Goal: Task Accomplishment & Management: Contribute content

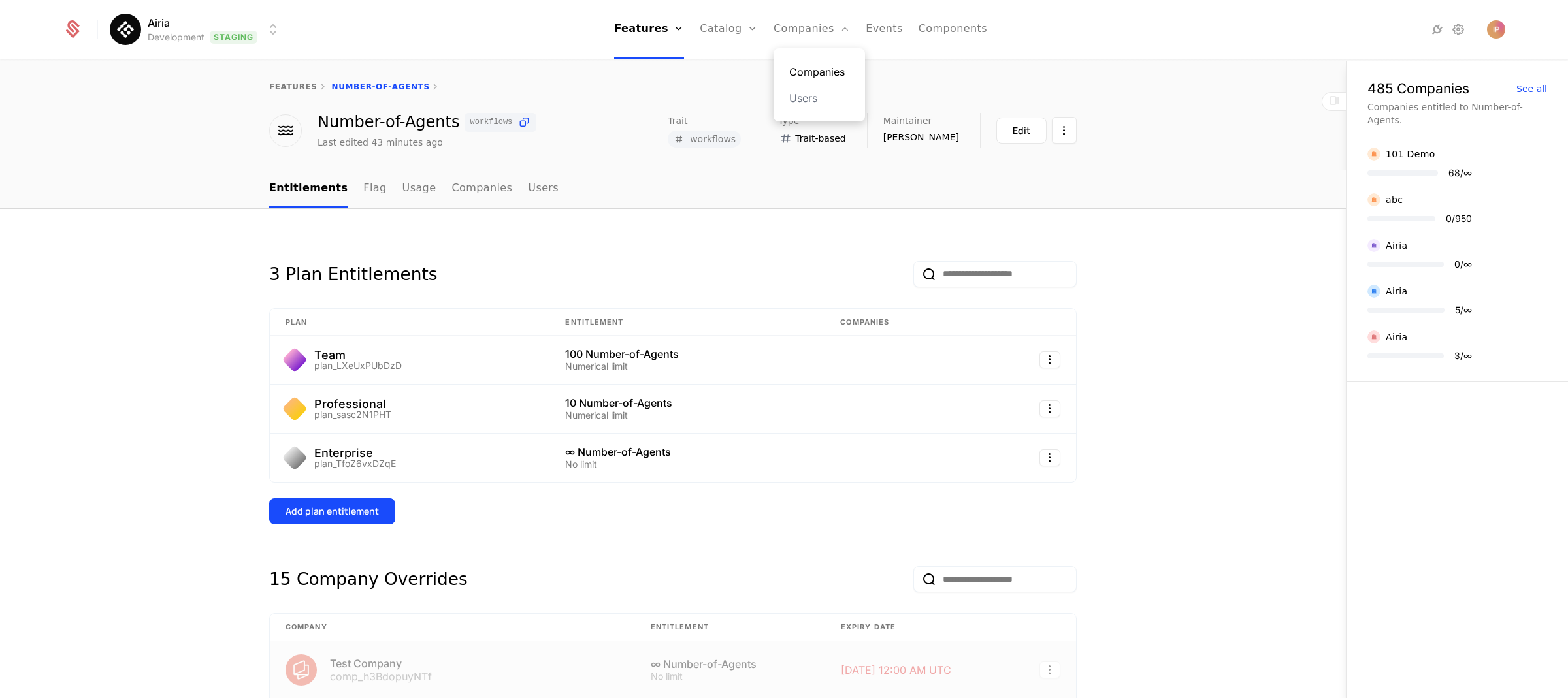
click at [829, 68] on link "Companies" at bounding box center [819, 71] width 60 height 15
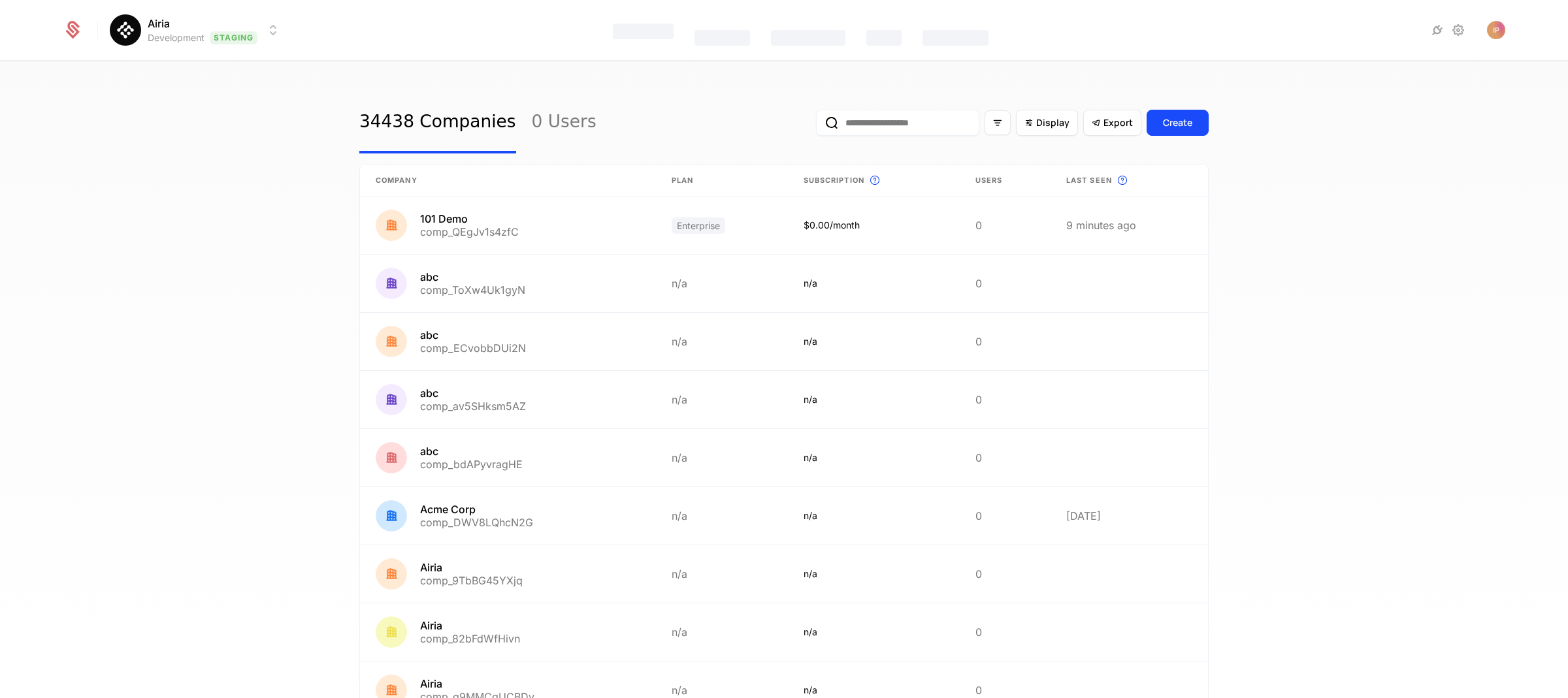
click at [895, 117] on input "email" at bounding box center [897, 122] width 163 height 26
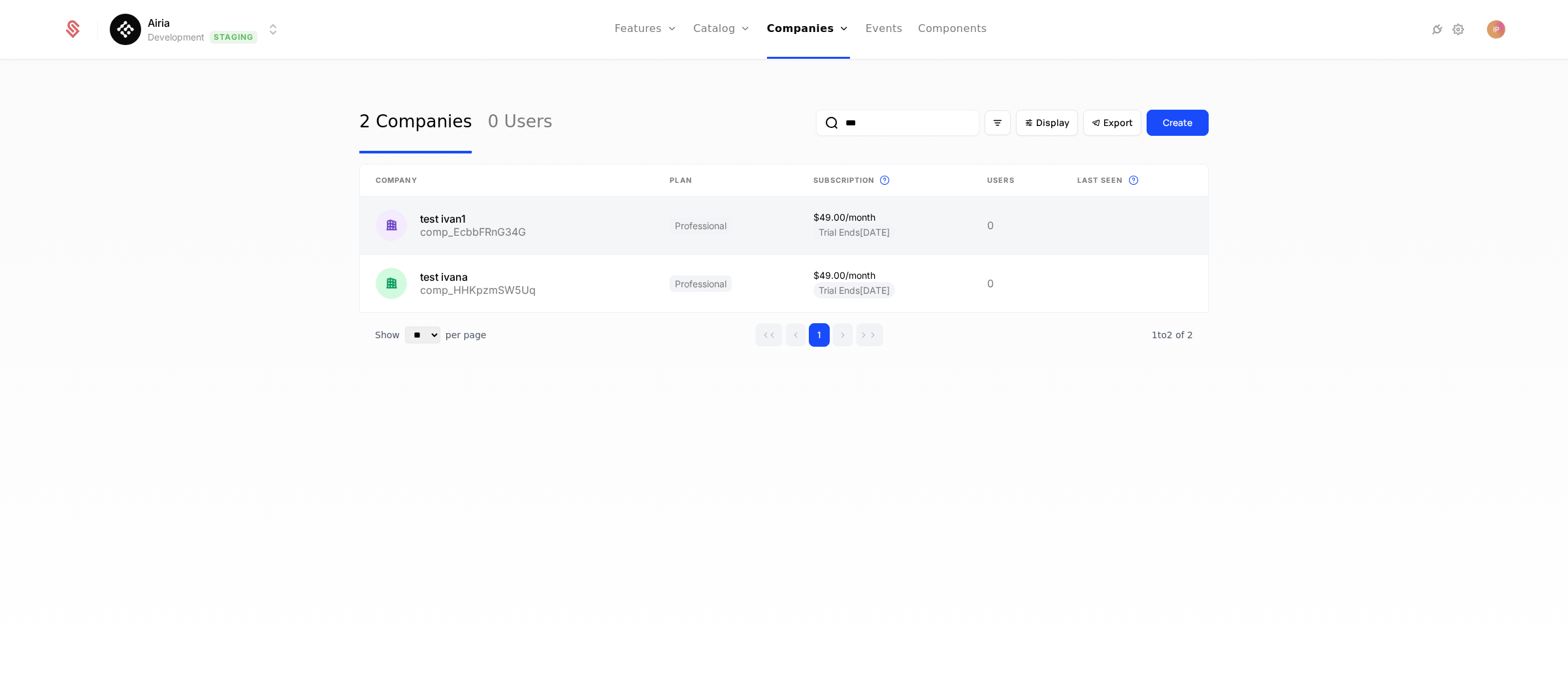
type input "***"
click at [532, 218] on link at bounding box center [507, 225] width 294 height 57
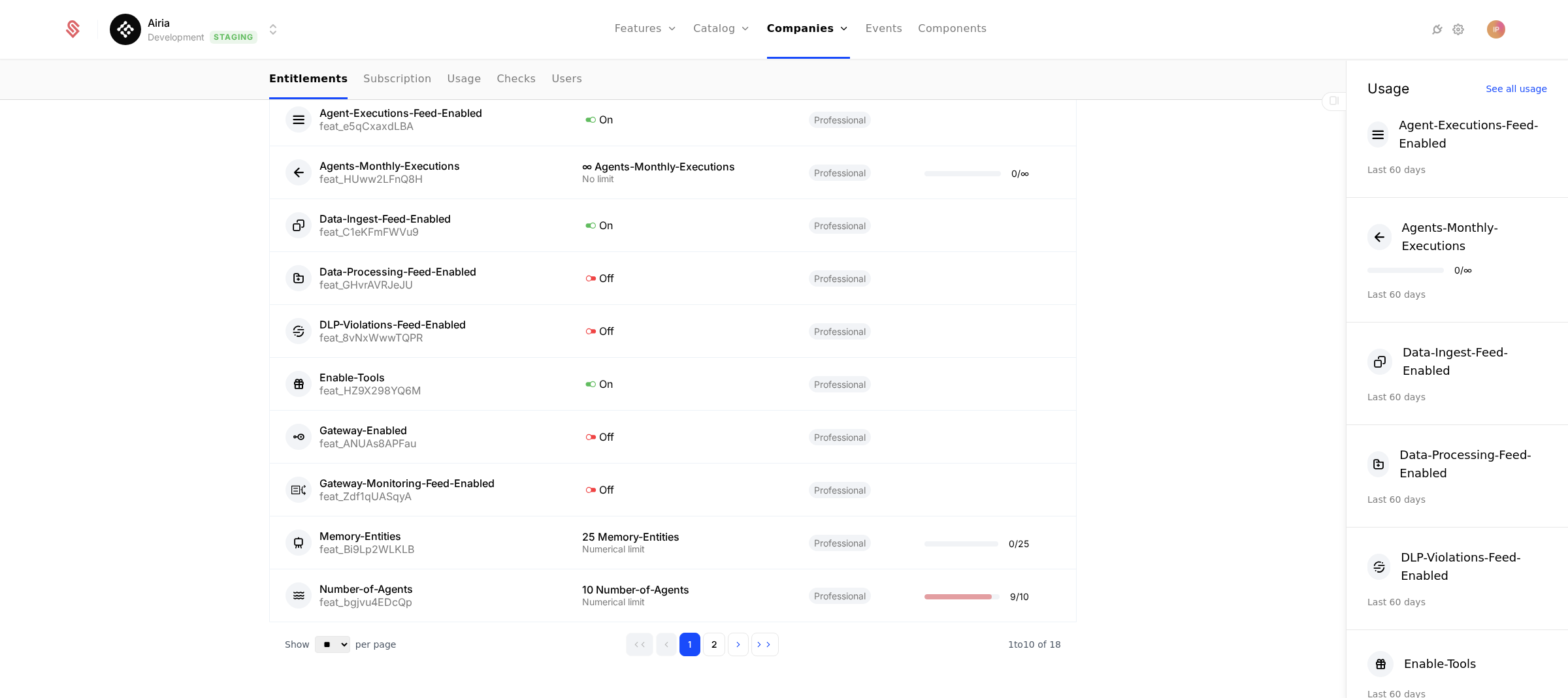
scroll to position [756, 0]
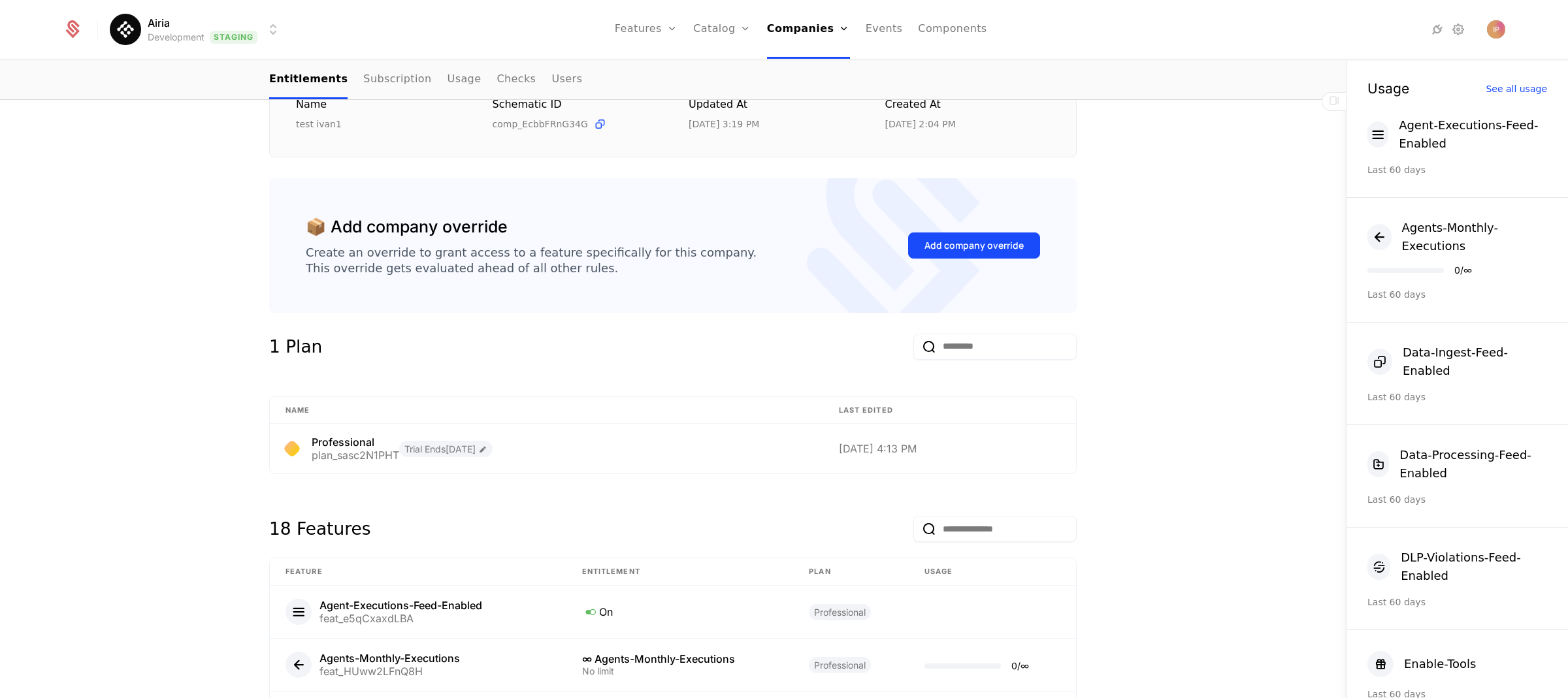
scroll to position [756, 0]
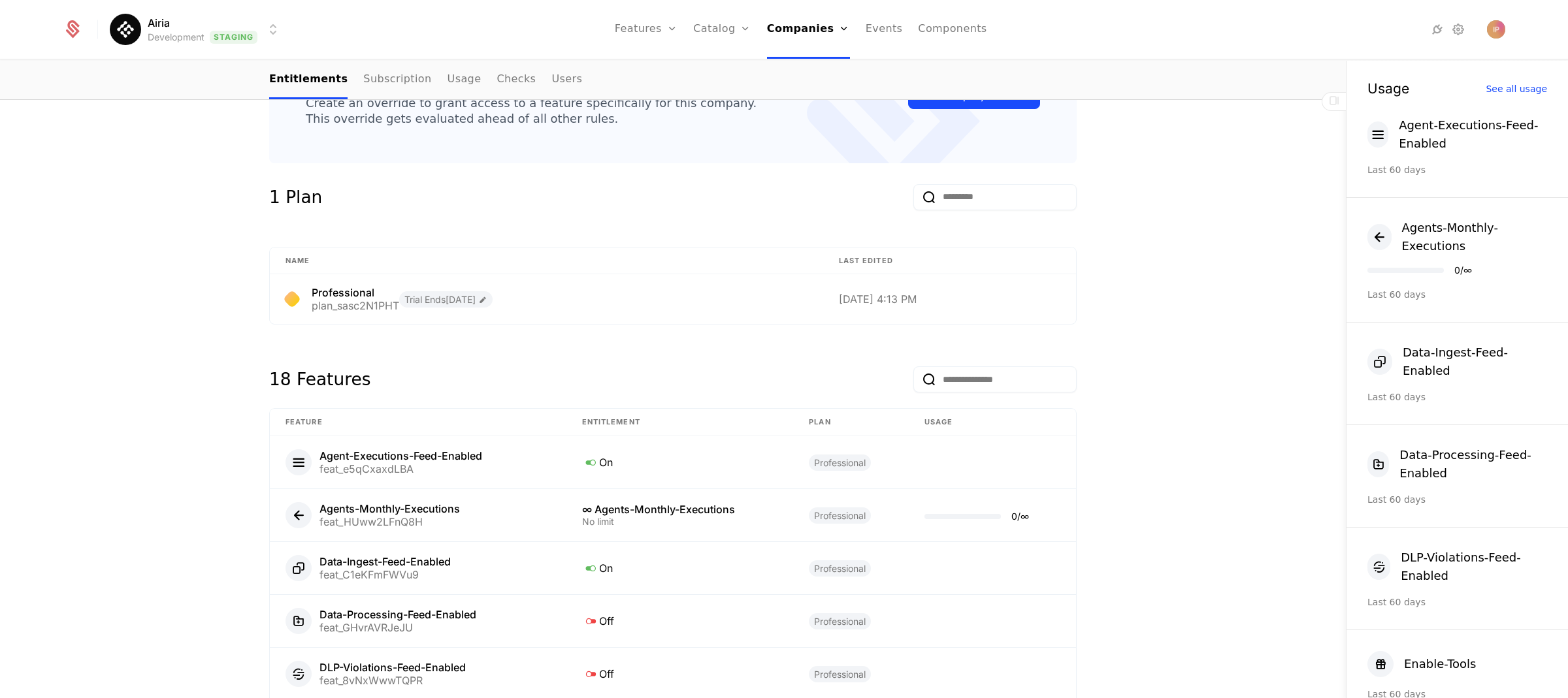
scroll to position [756, 0]
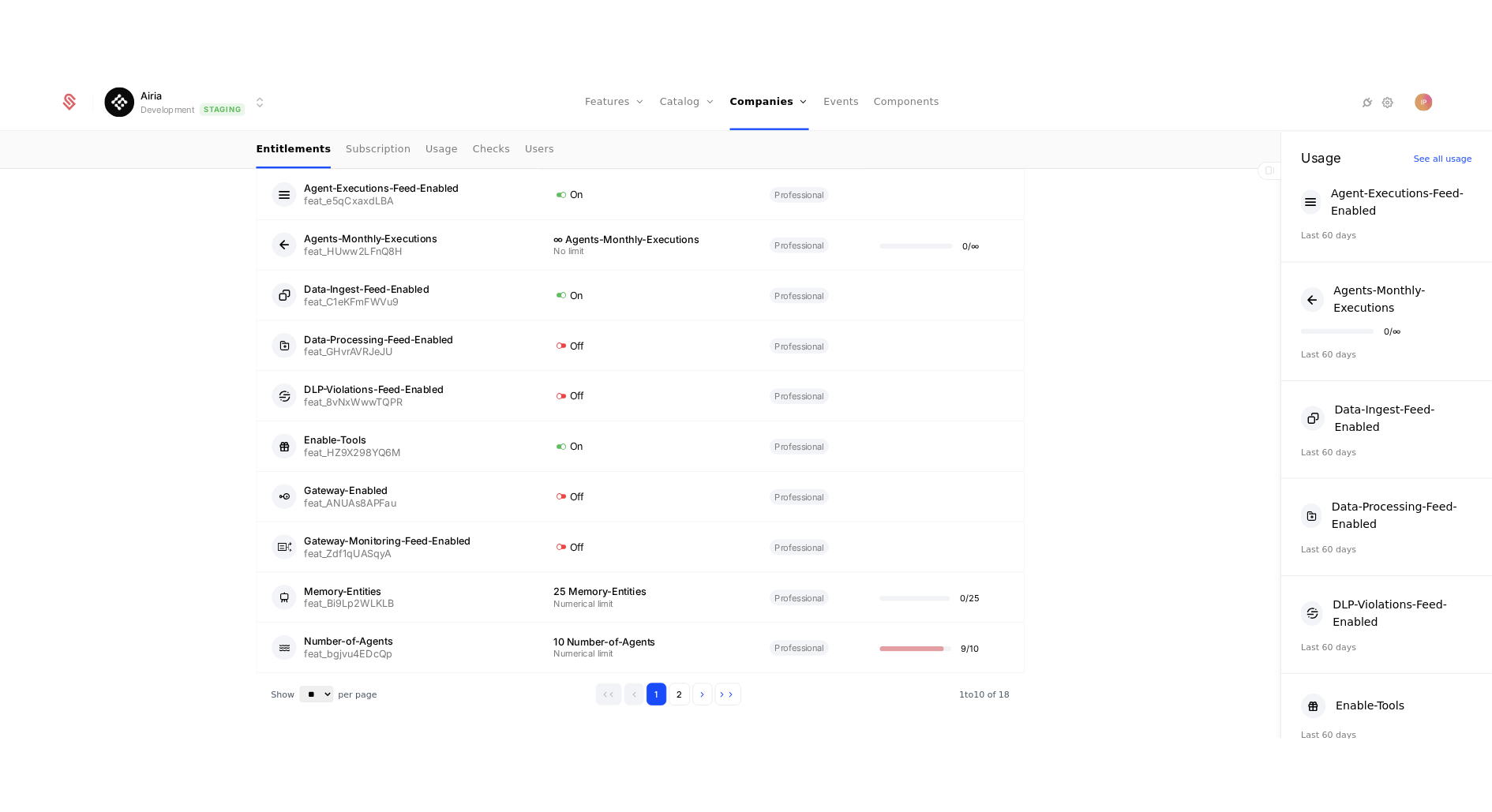
scroll to position [748, 0]
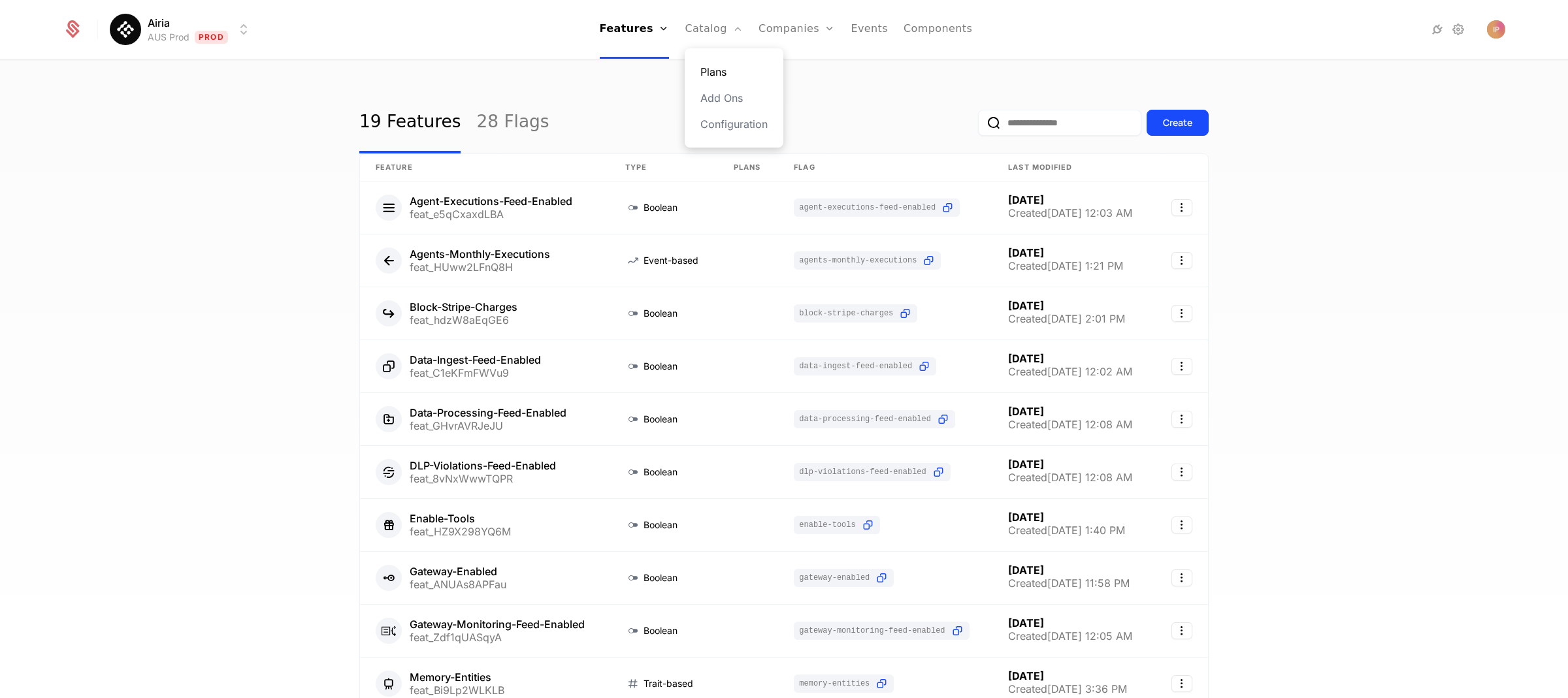
click at [720, 68] on link "Plans" at bounding box center [734, 71] width 67 height 15
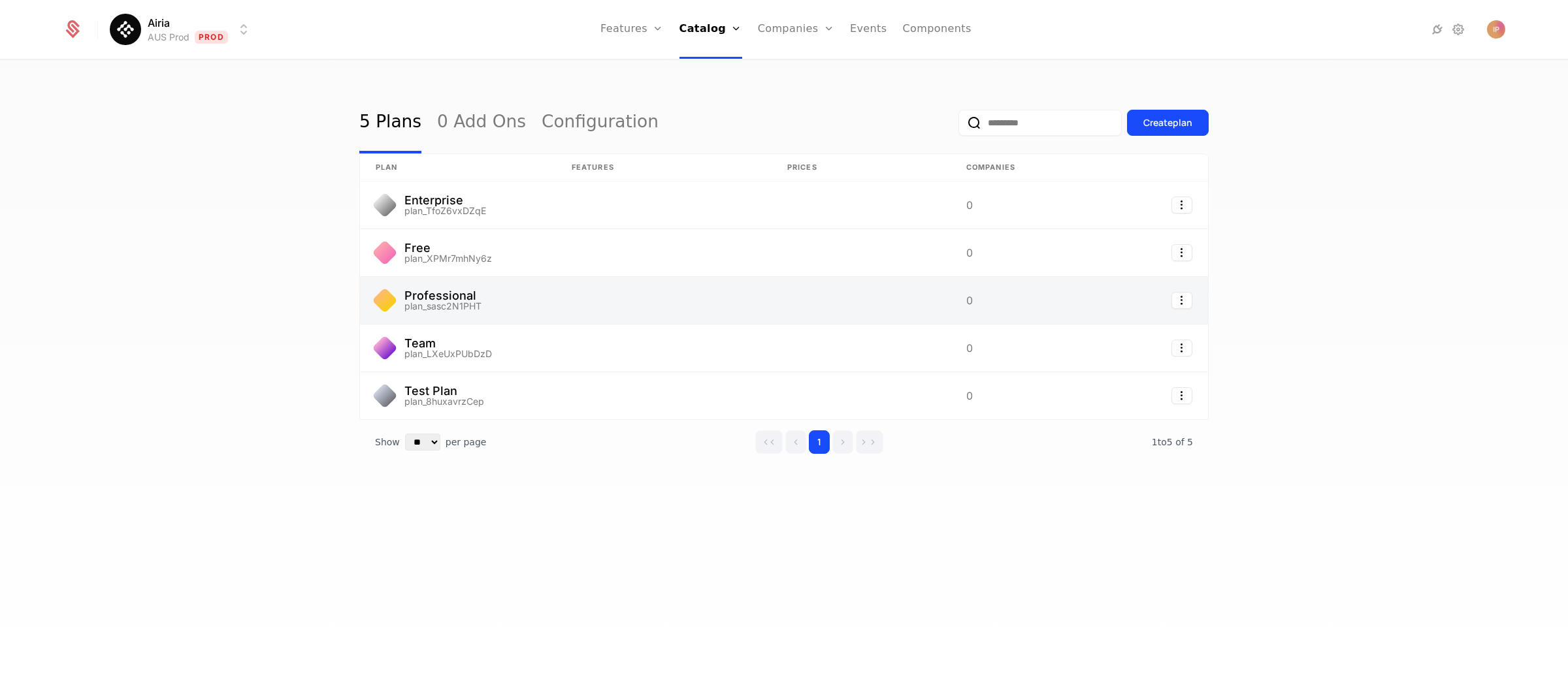
click at [447, 294] on link at bounding box center [458, 301] width 196 height 47
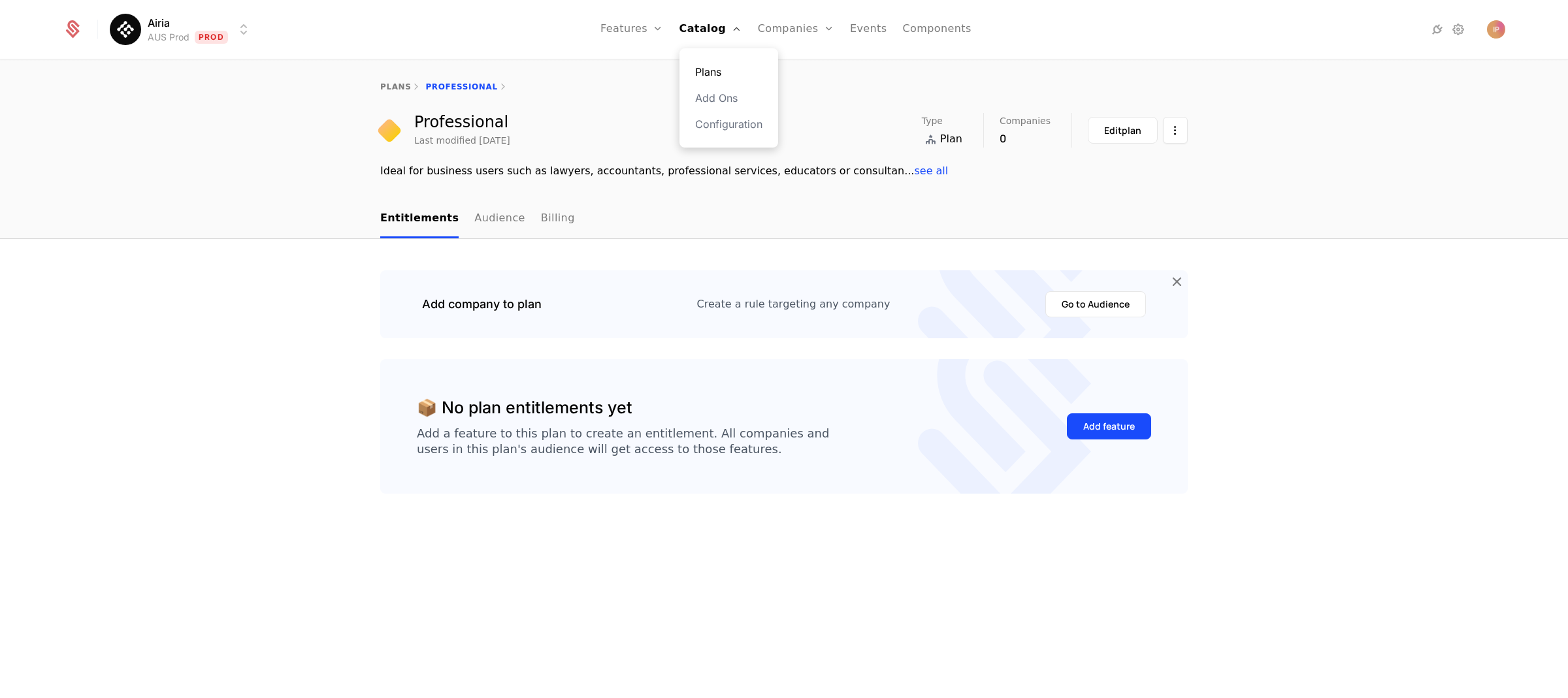
click at [718, 69] on link "Plans" at bounding box center [728, 71] width 67 height 15
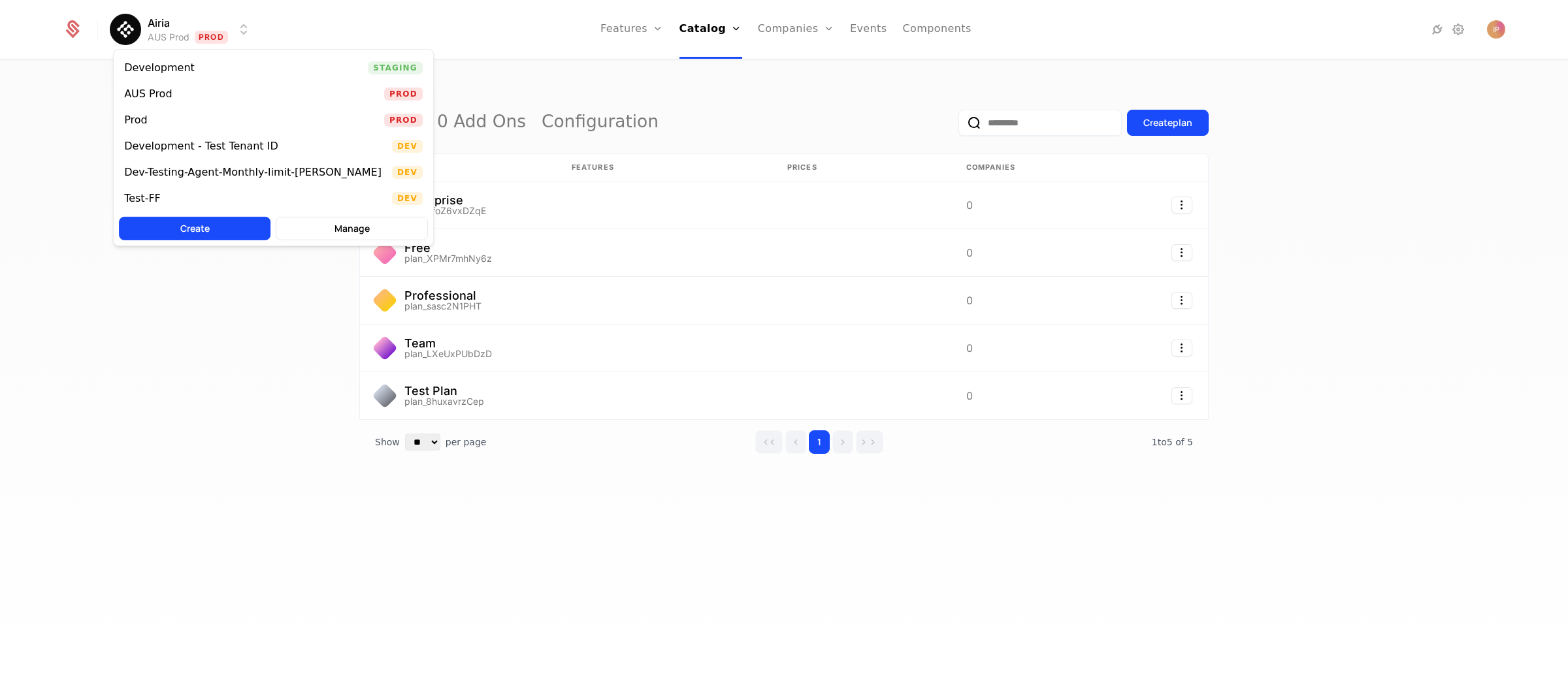
click at [205, 34] on html "Airia AUS Prod Prod Features Features Flags Catalog Plans Add Ons Configuration…" at bounding box center [784, 349] width 1568 height 698
click at [169, 121] on div "Prod Prod" at bounding box center [273, 120] width 319 height 26
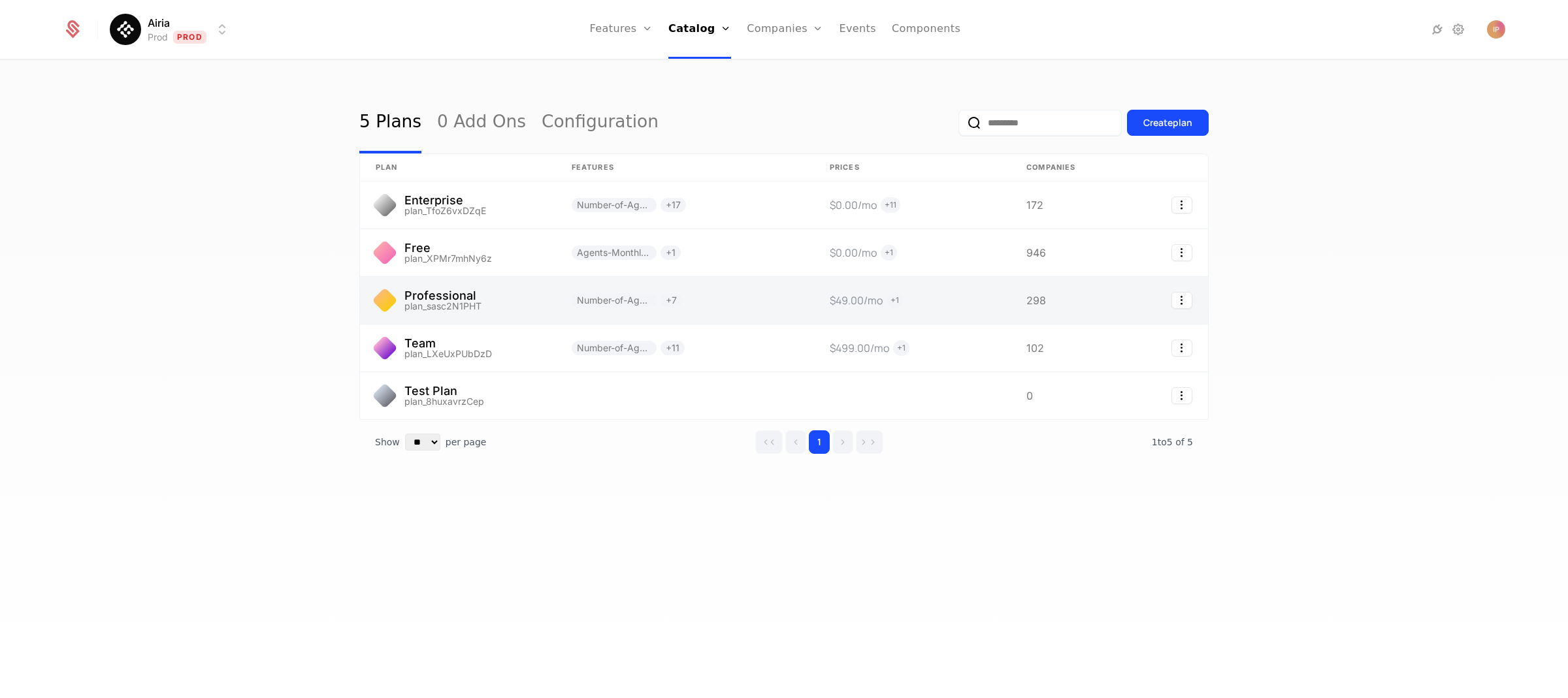
click at [495, 300] on link at bounding box center [458, 301] width 196 height 47
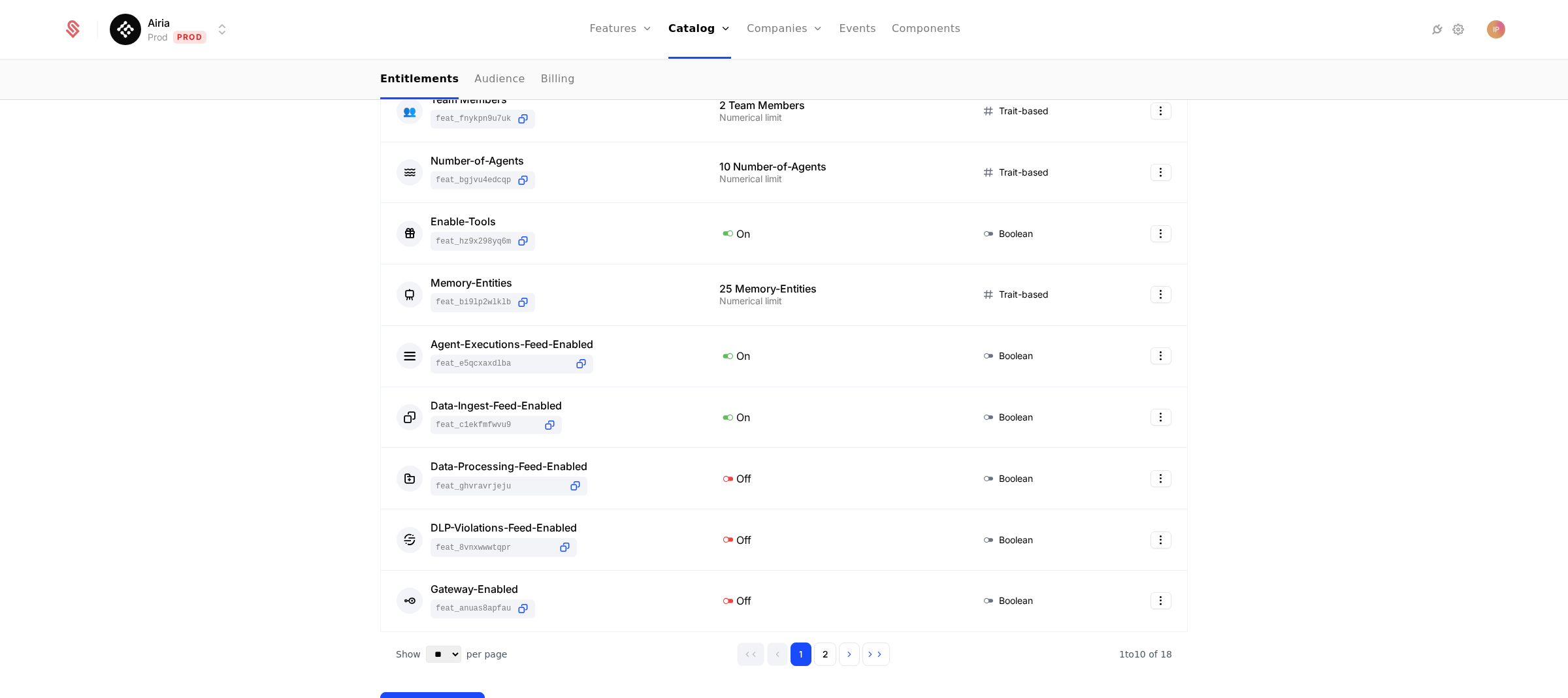
scroll to position [409, 0]
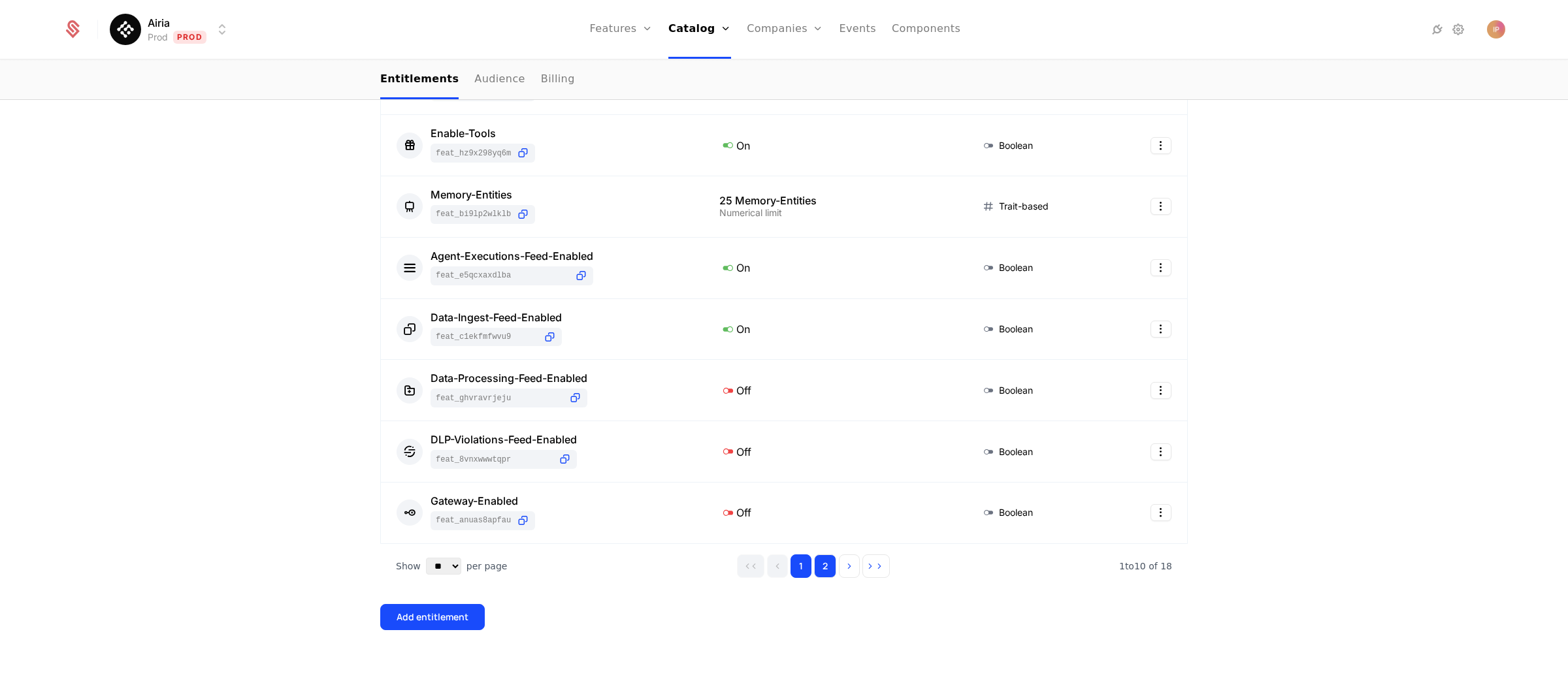
click at [822, 564] on button "2" at bounding box center [824, 566] width 22 height 23
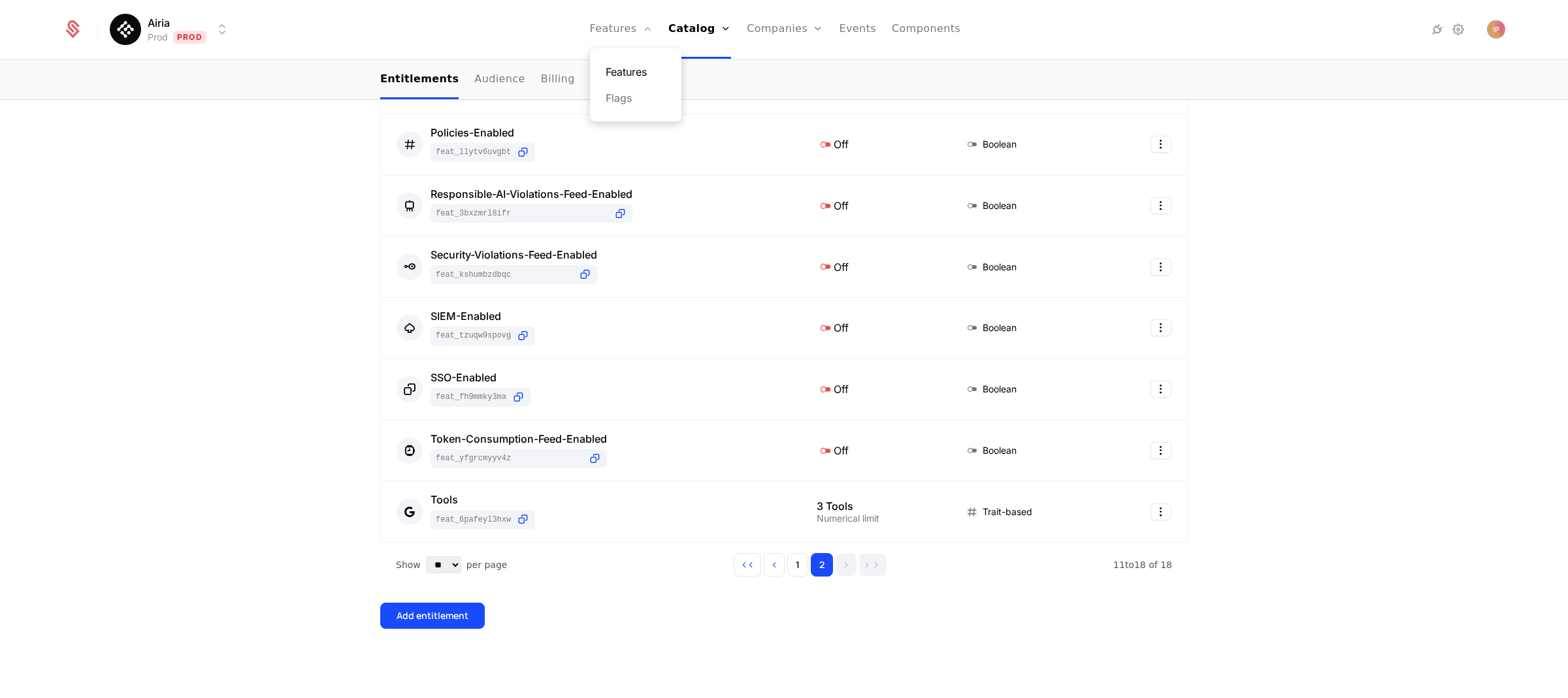
click at [631, 68] on link "Features" at bounding box center [635, 71] width 60 height 15
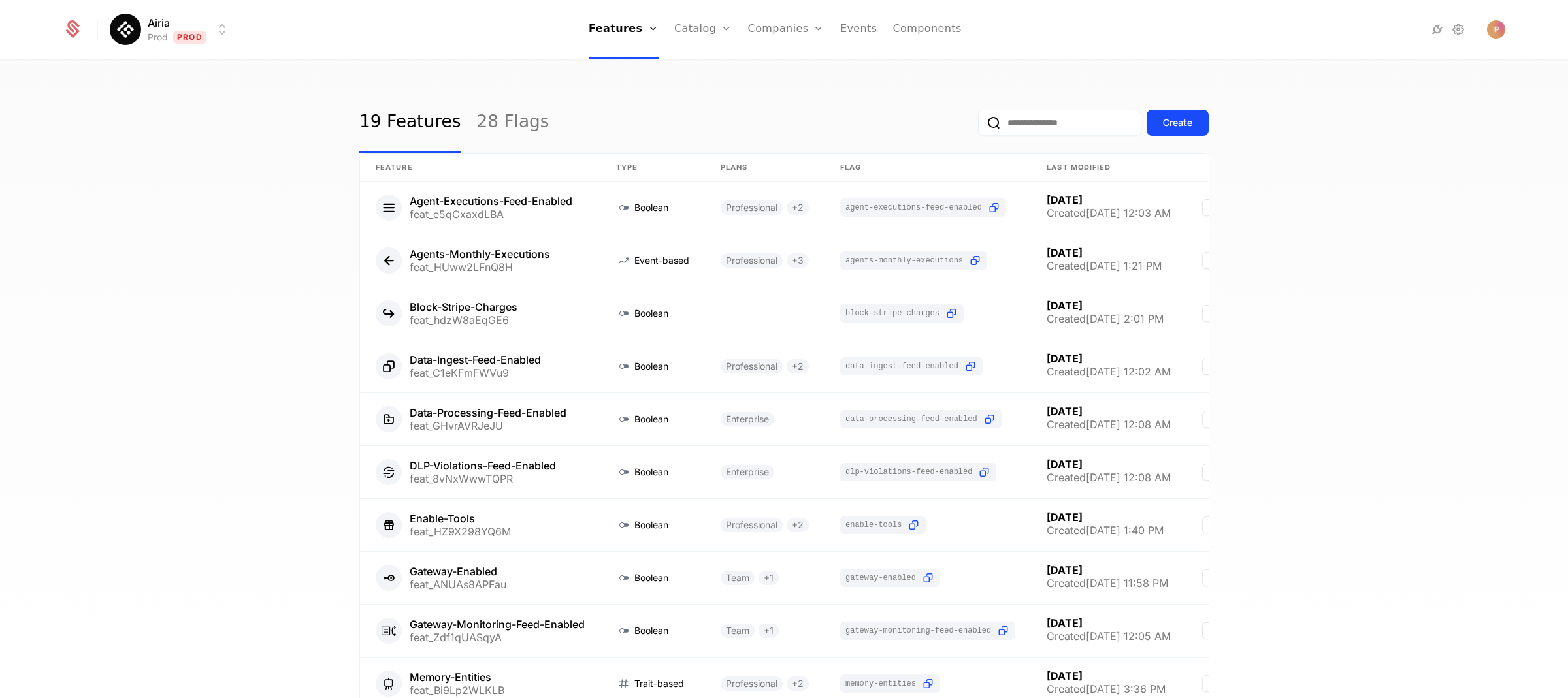
click at [1020, 120] on input "email" at bounding box center [1060, 122] width 163 height 26
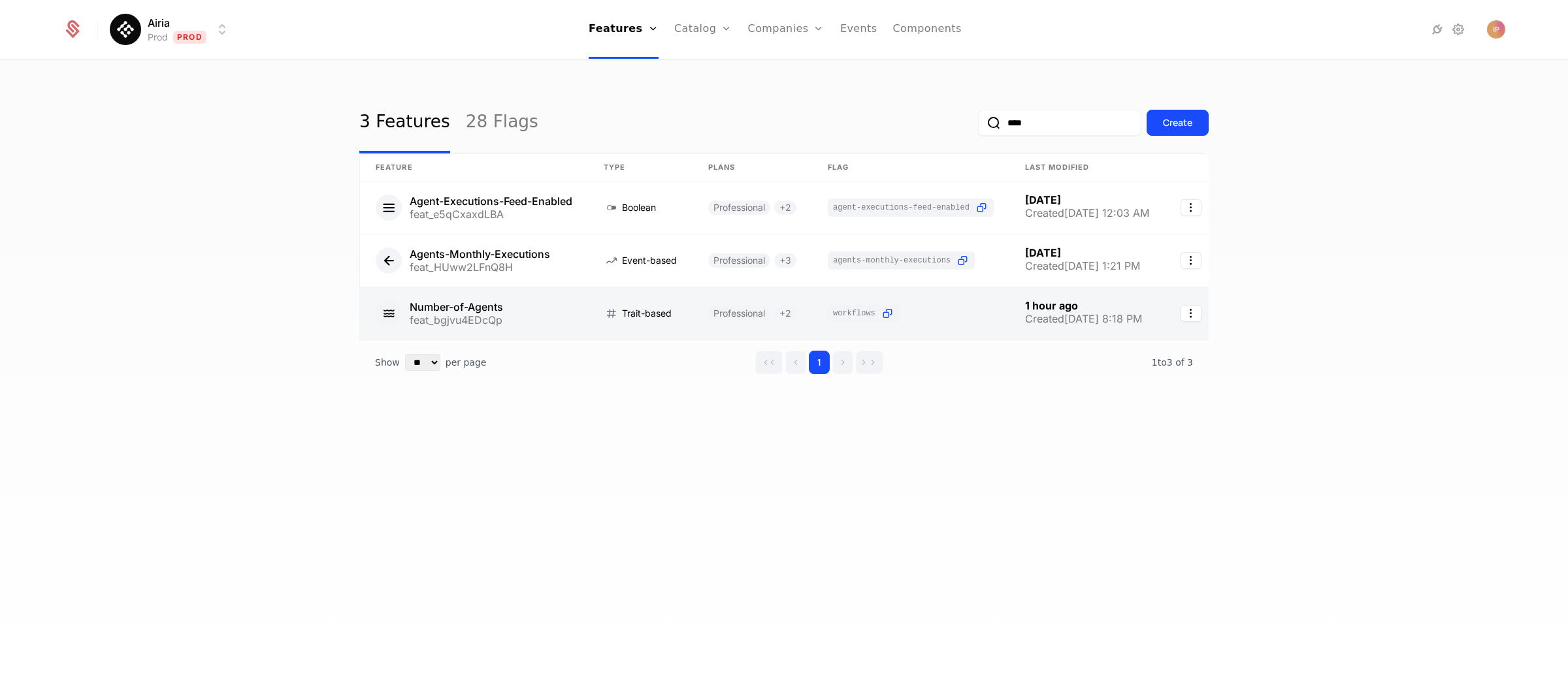
type input "****"
click at [579, 314] on link at bounding box center [474, 313] width 228 height 52
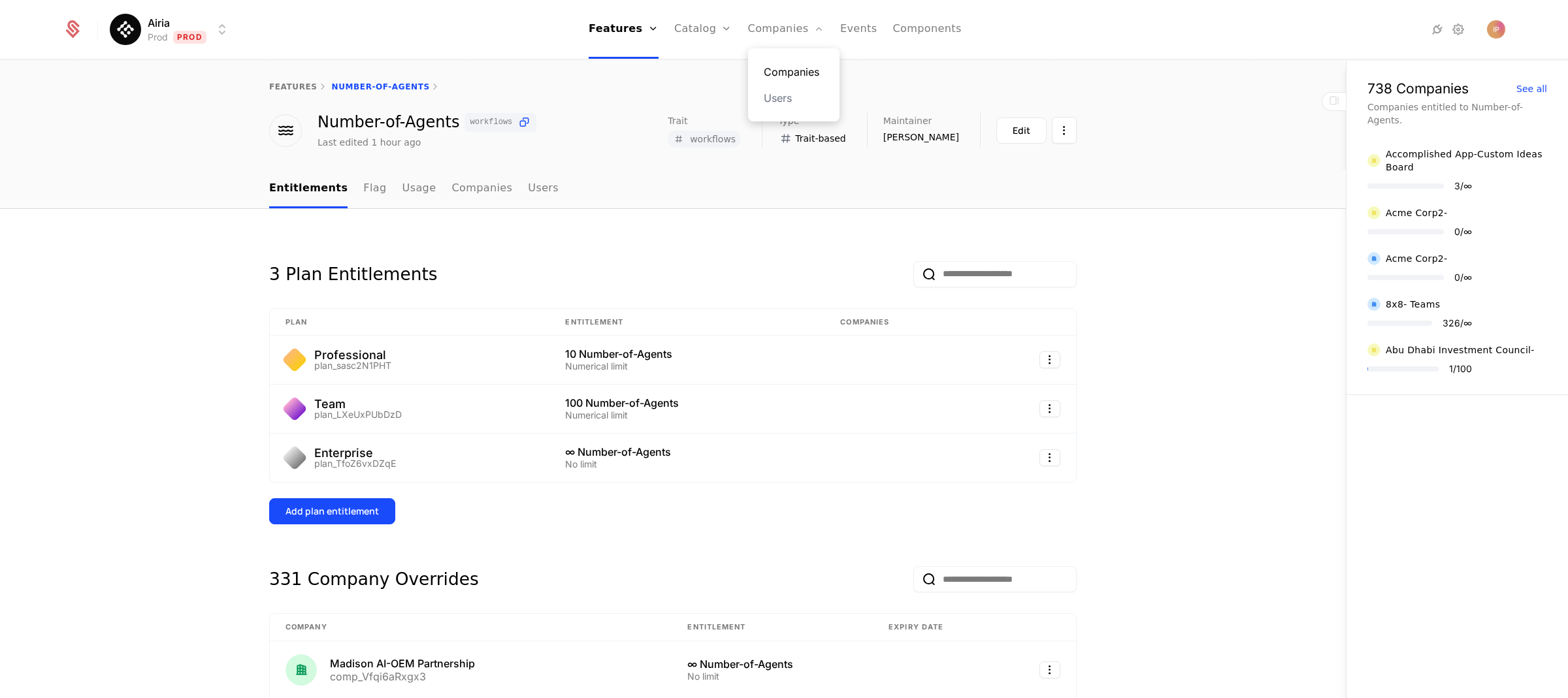
click at [806, 70] on link "Companies" at bounding box center [794, 71] width 60 height 15
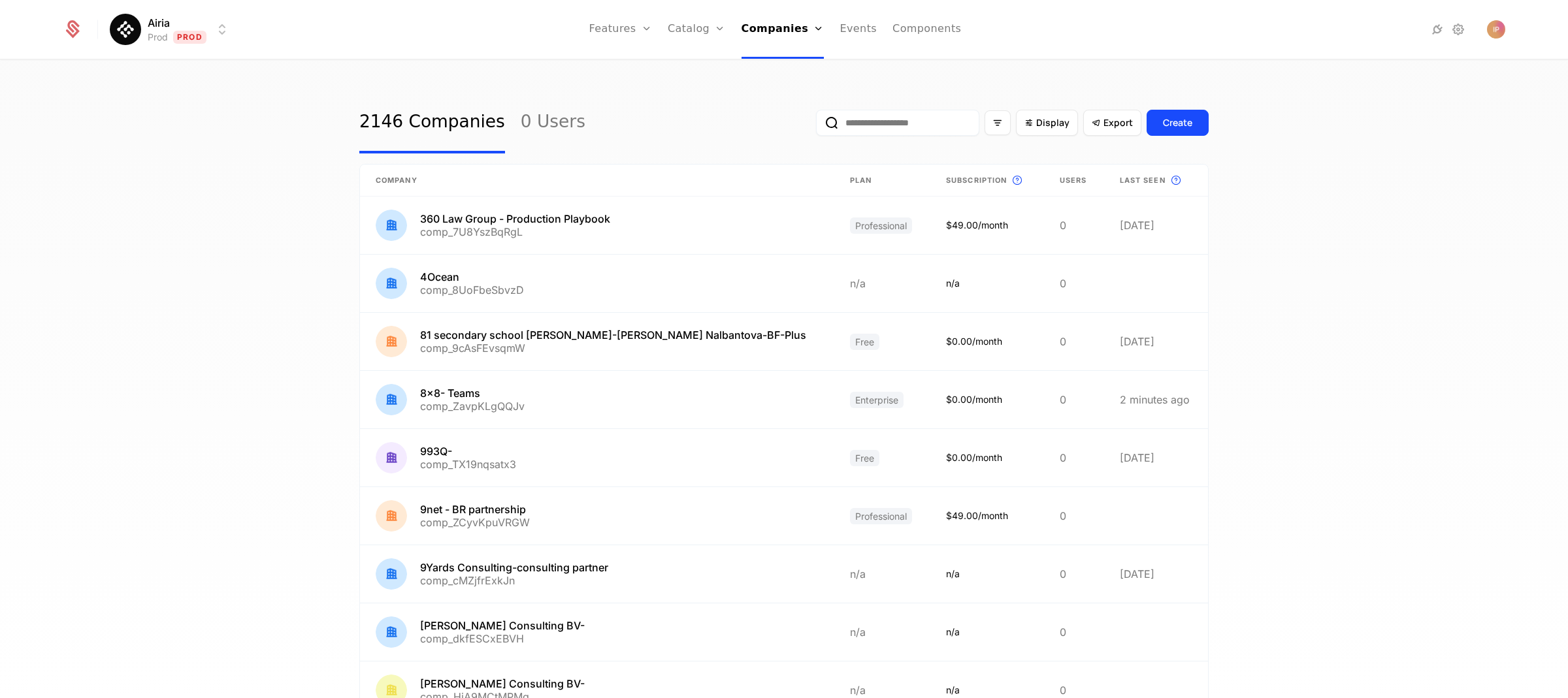
click at [866, 124] on input "email" at bounding box center [897, 122] width 163 height 26
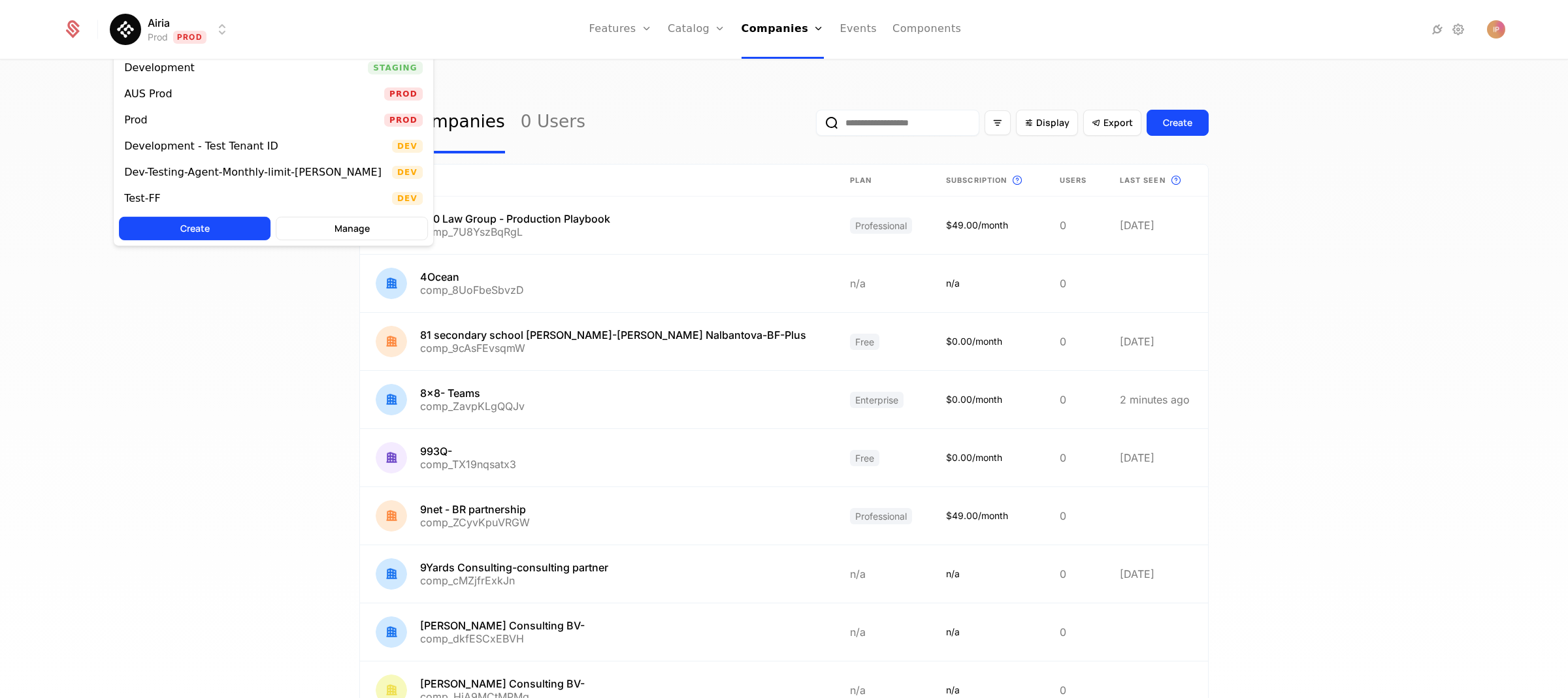
click at [210, 39] on html "Airia Prod Prod Features Features Flags Catalog Plans Add Ons Configuration Com…" at bounding box center [784, 349] width 1568 height 698
click at [193, 63] on div "Development" at bounding box center [164, 68] width 81 height 13
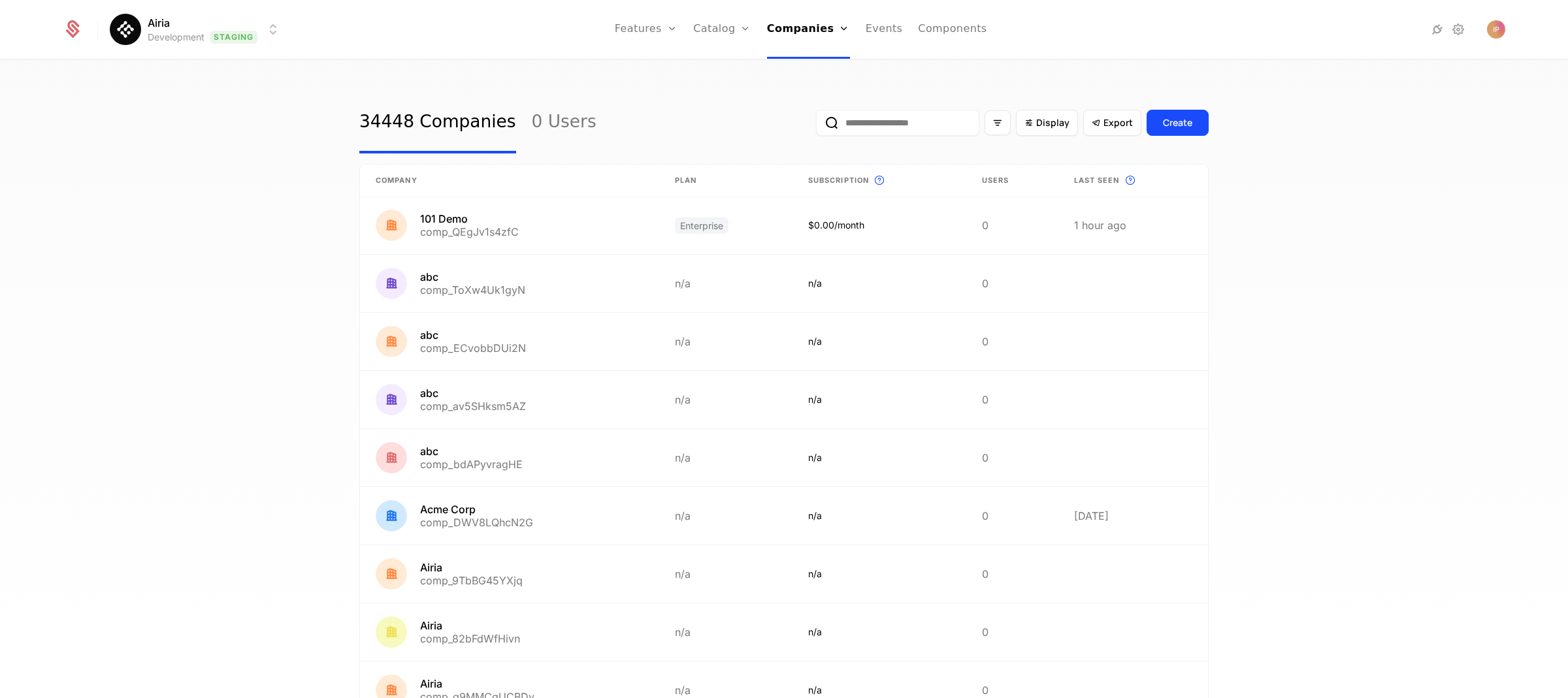
click at [915, 128] on input "email" at bounding box center [897, 122] width 163 height 26
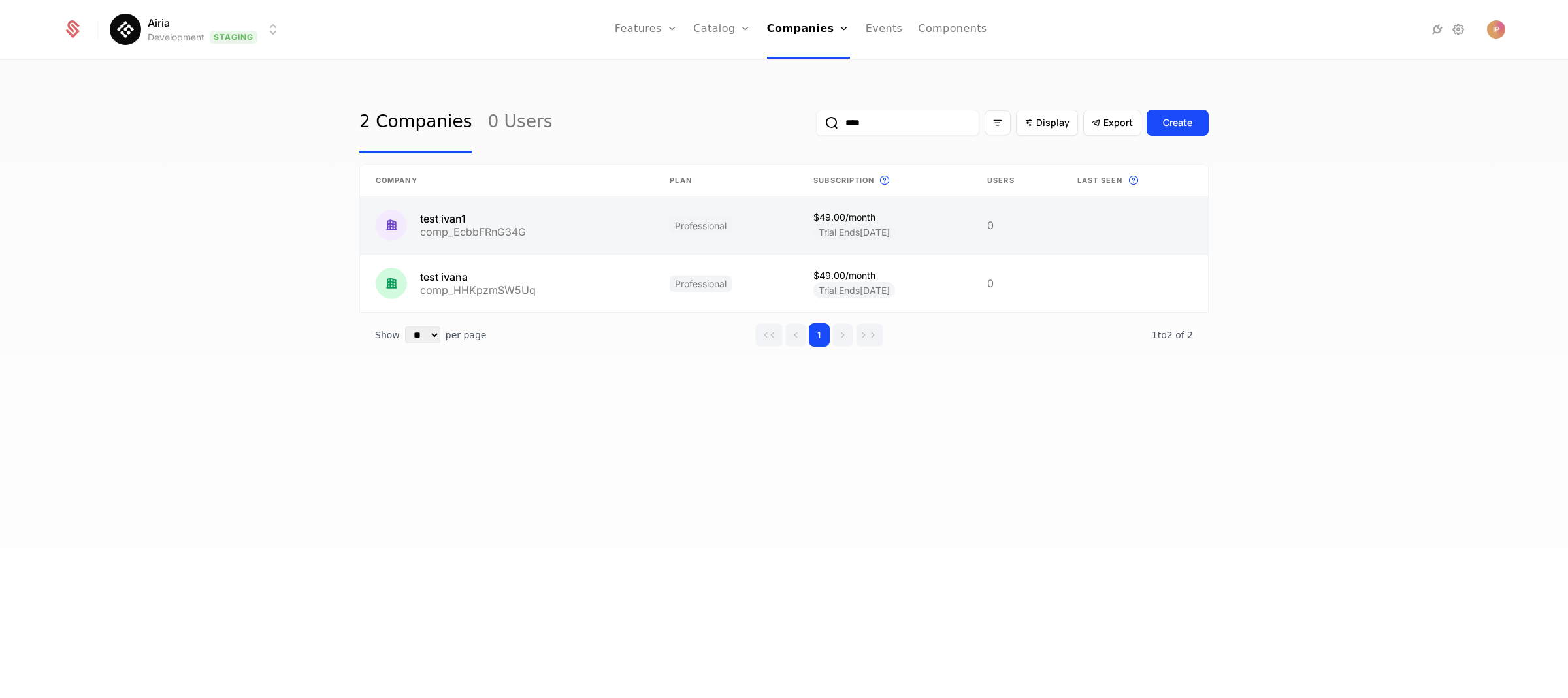
type input "****"
click at [576, 234] on link at bounding box center [507, 225] width 294 height 57
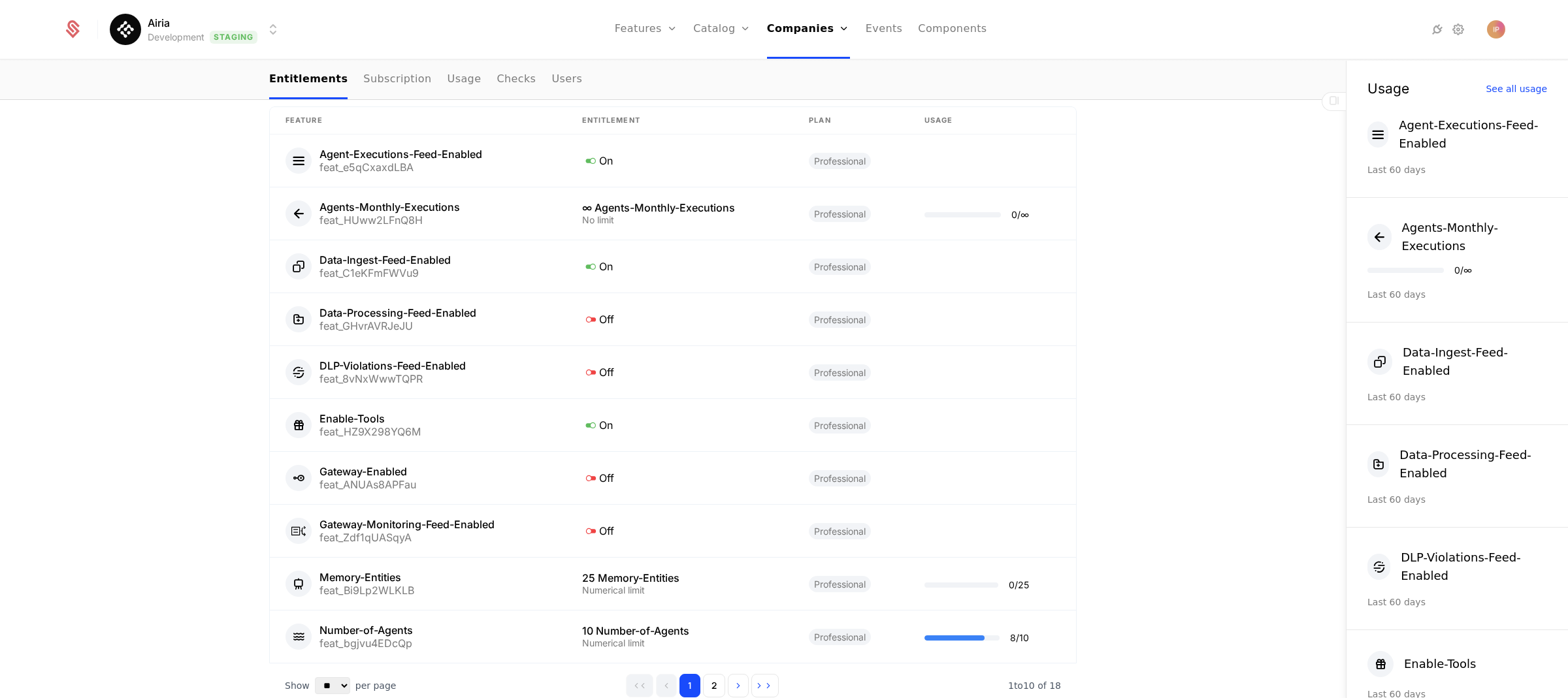
scroll to position [756, 0]
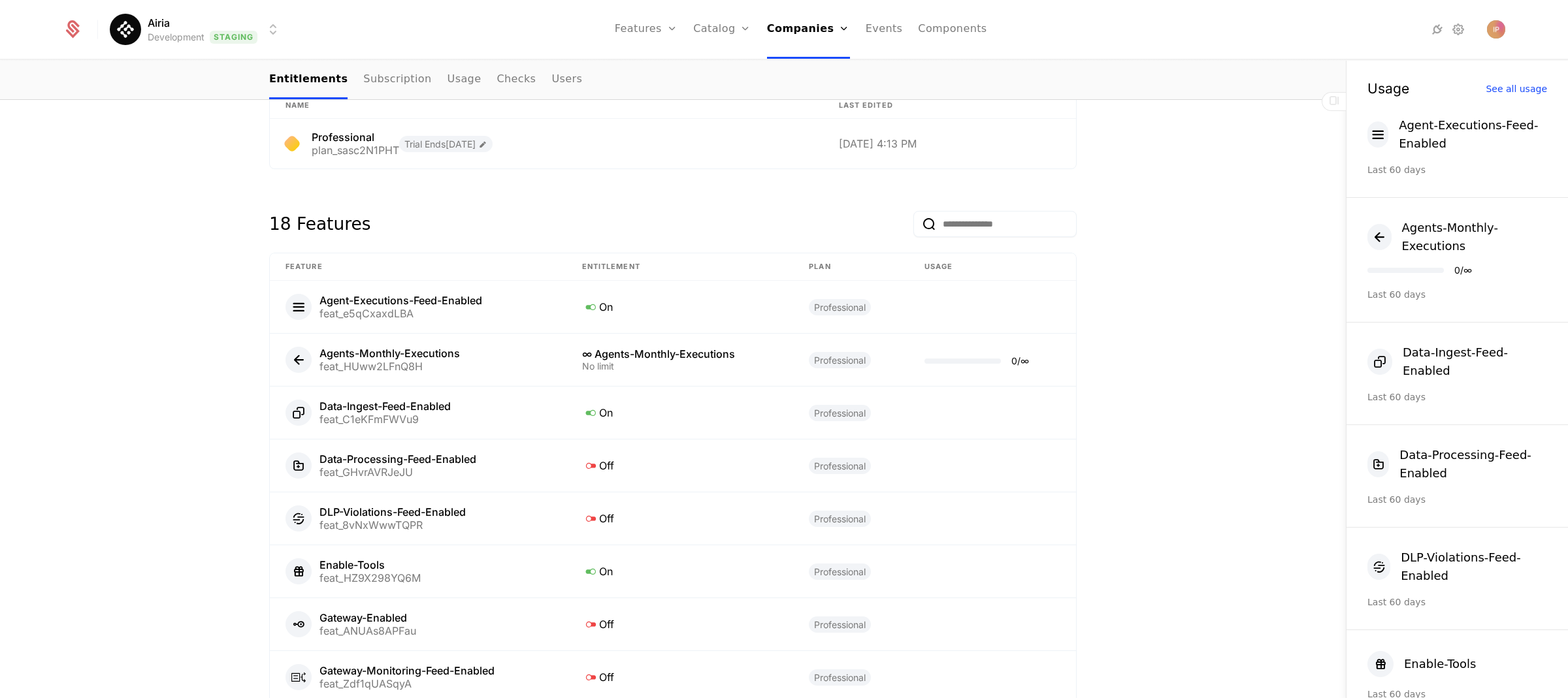
scroll to position [756, 0]
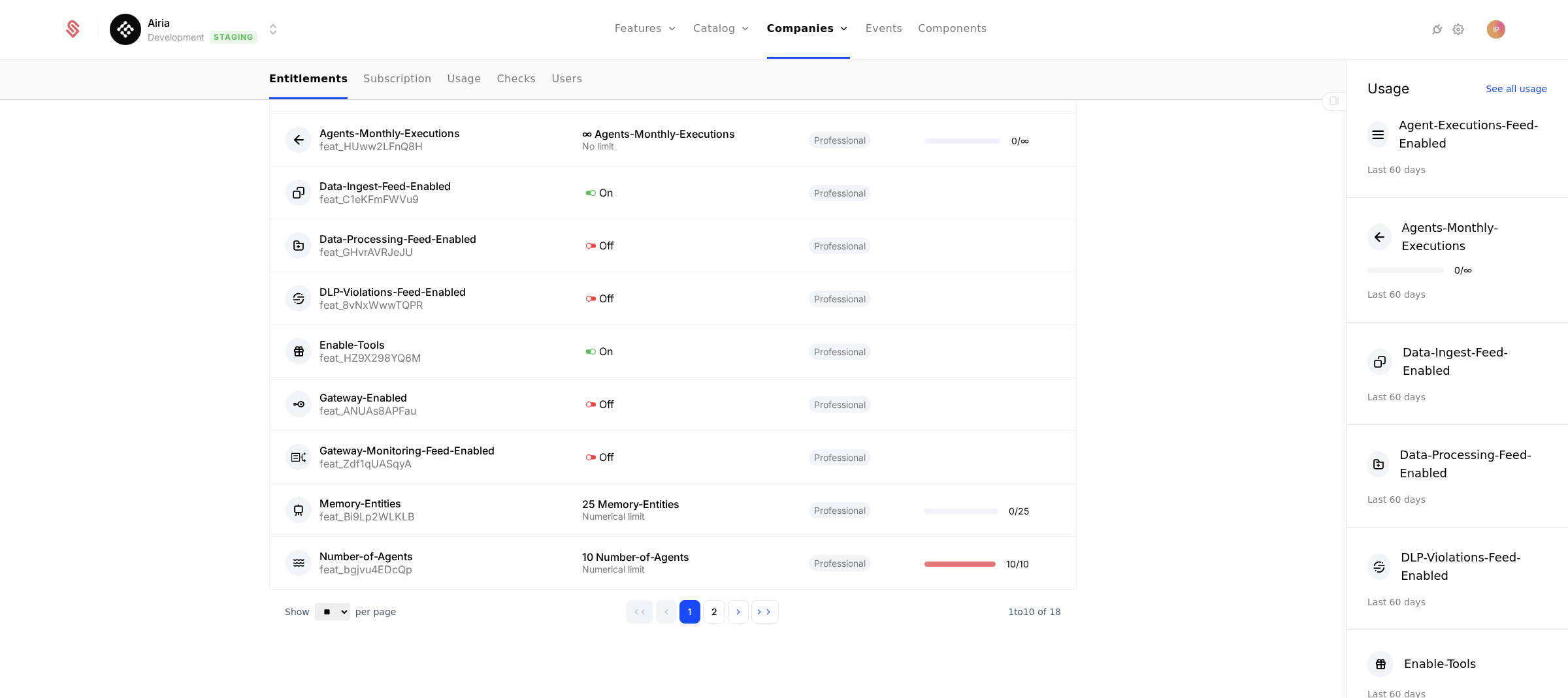
scroll to position [756, 0]
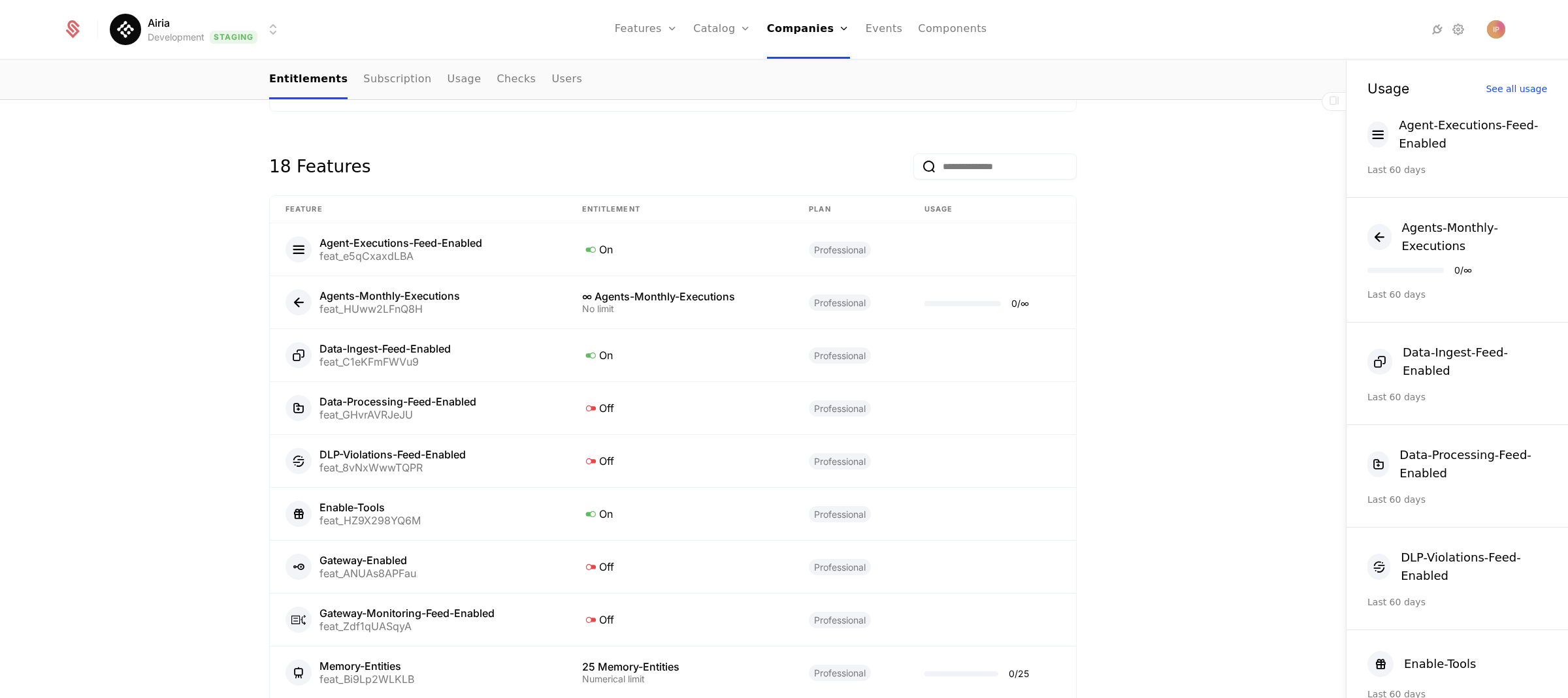
scroll to position [756, 0]
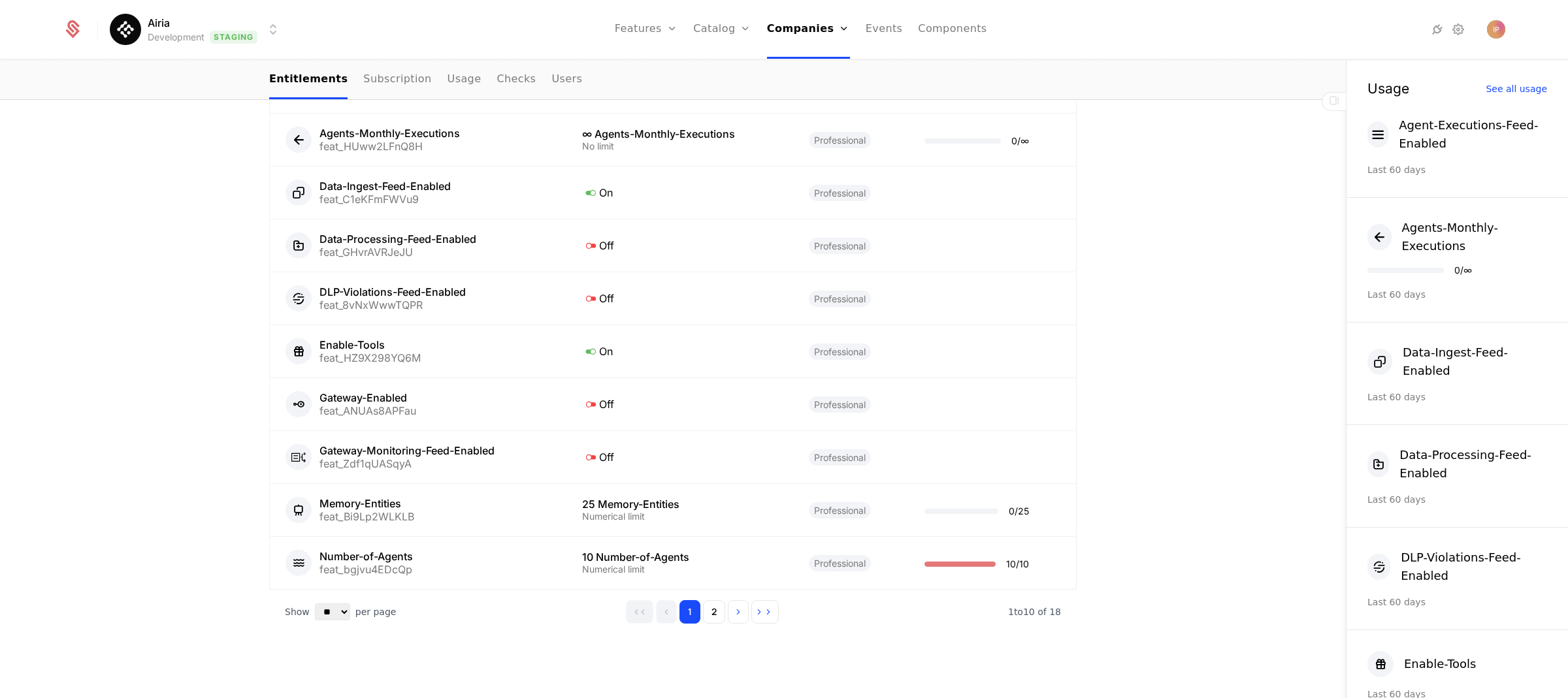
scroll to position [756, 0]
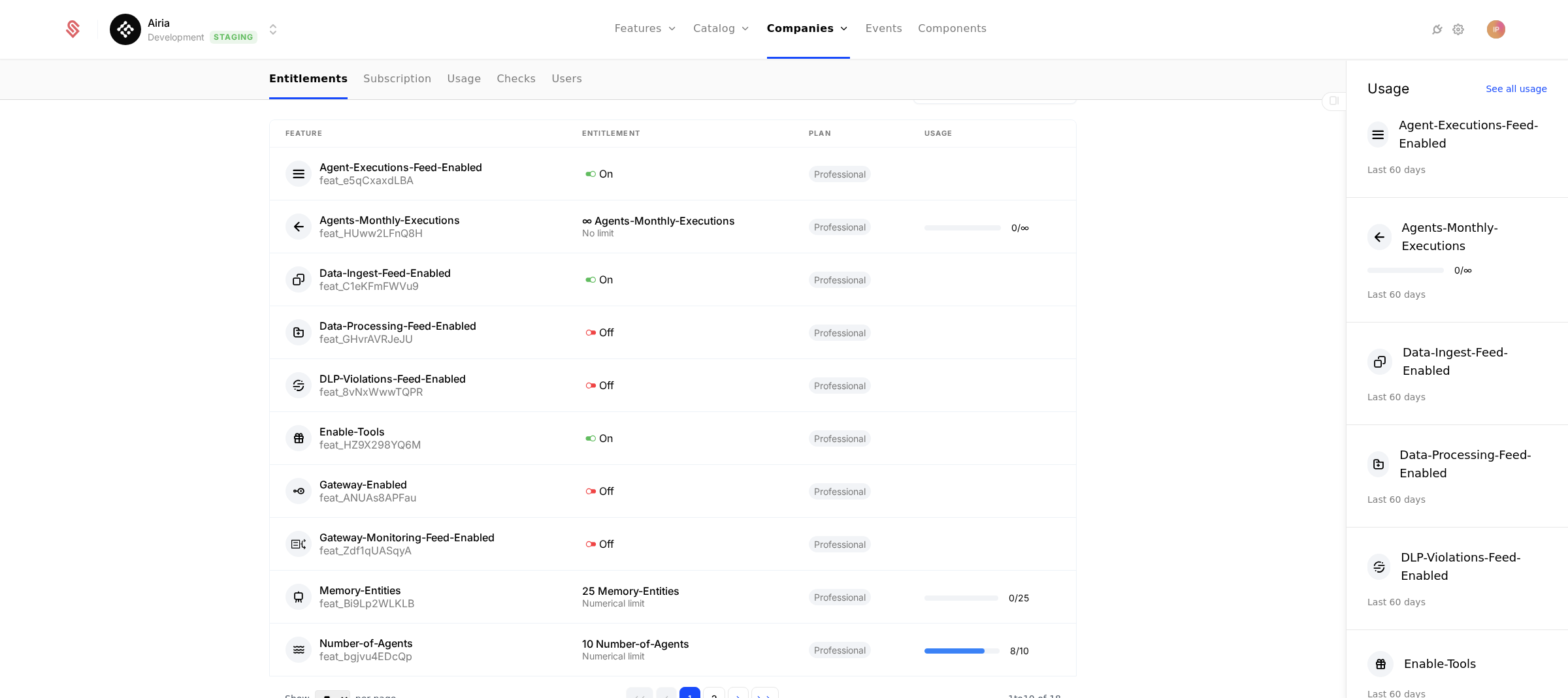
scroll to position [756, 0]
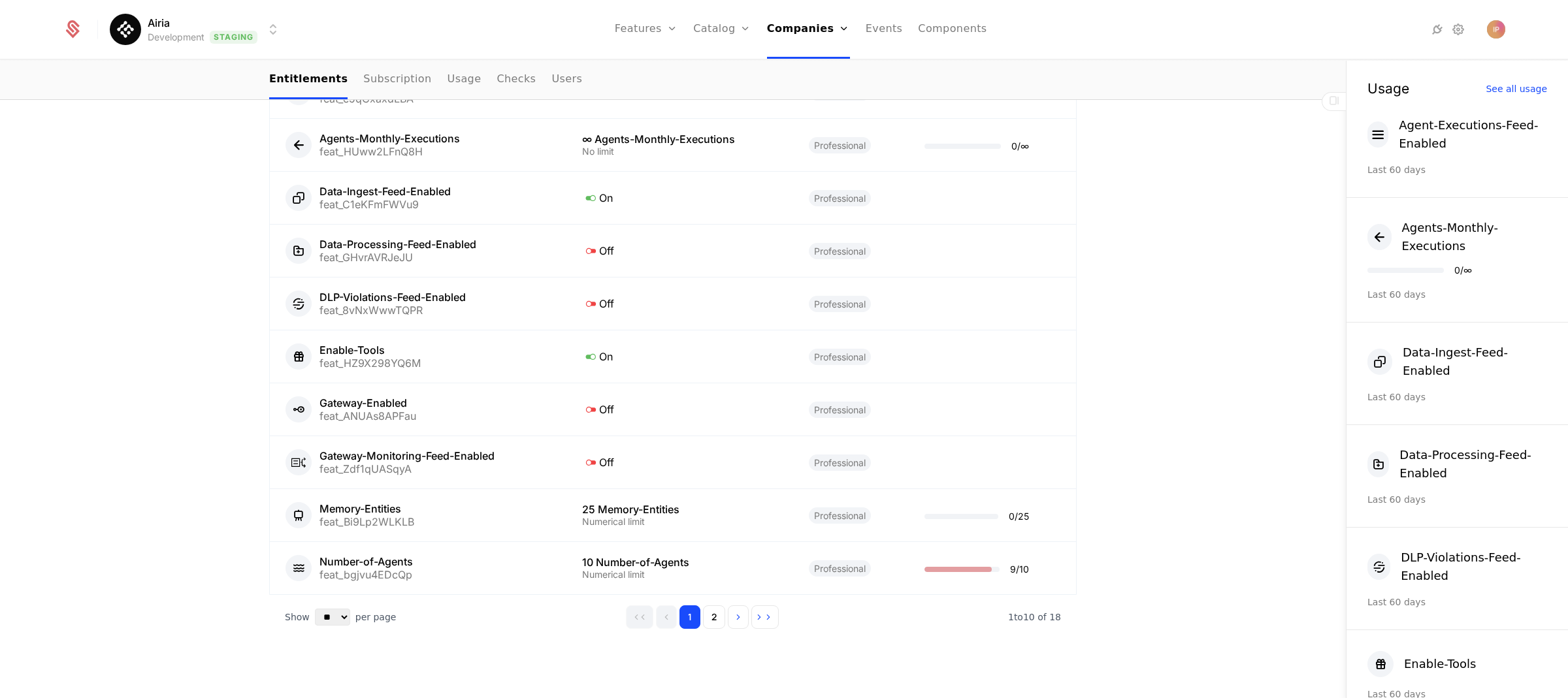
scroll to position [751, 0]
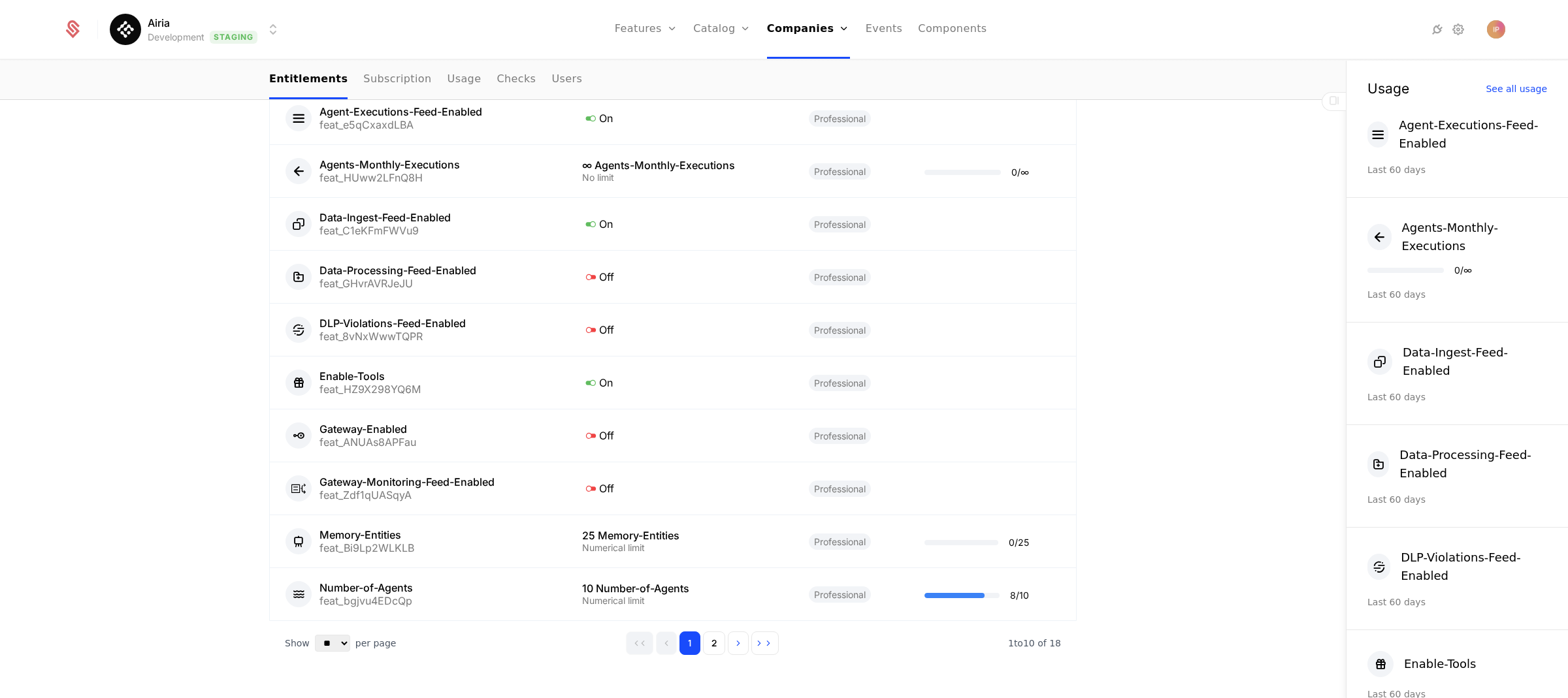
scroll to position [724, 0]
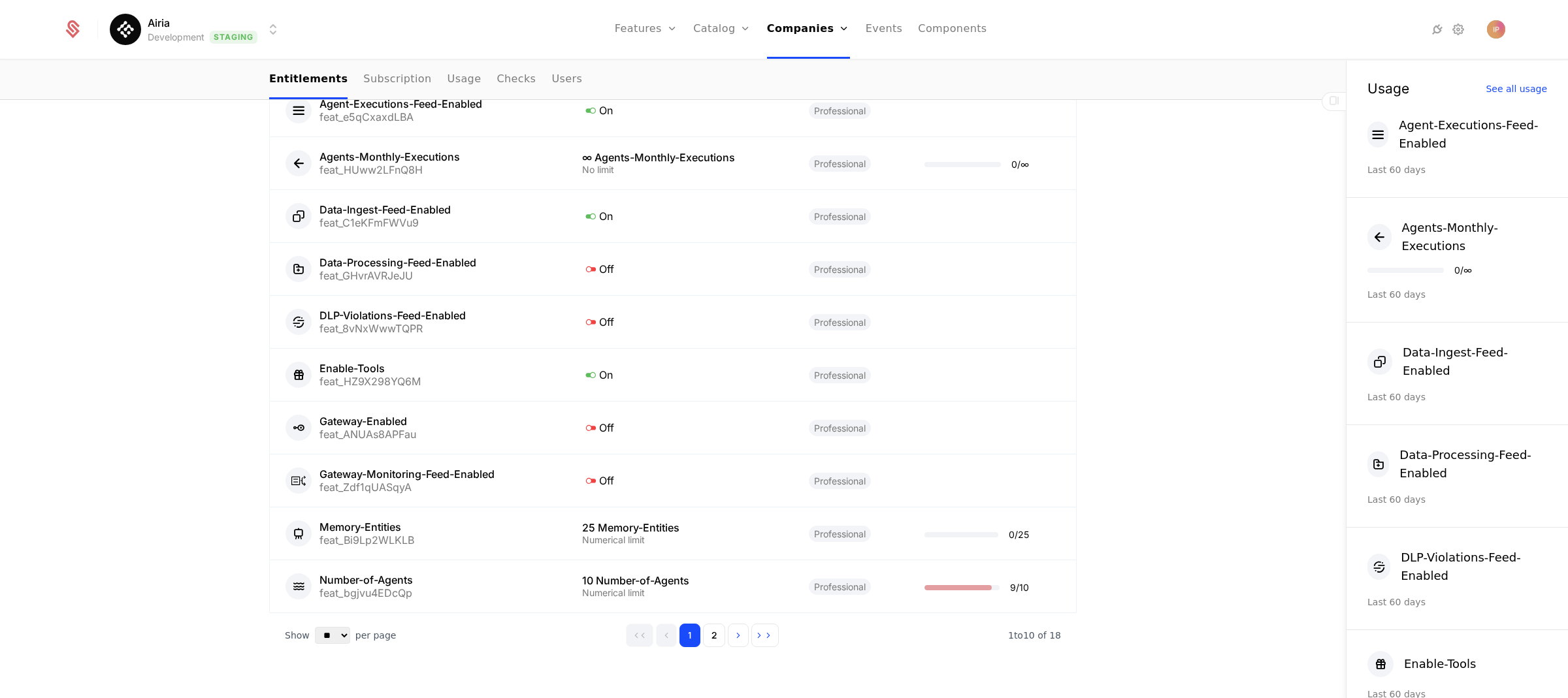
scroll to position [730, 0]
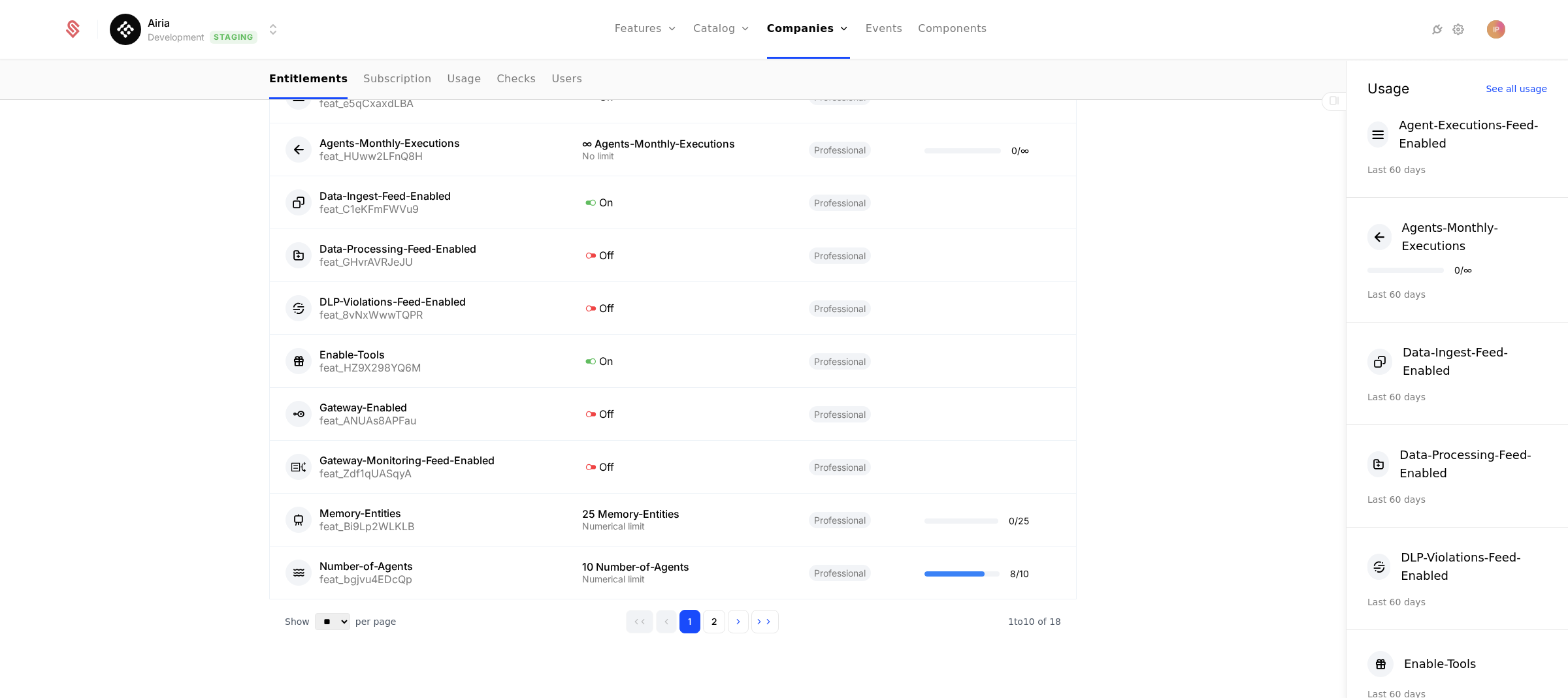
scroll to position [756, 0]
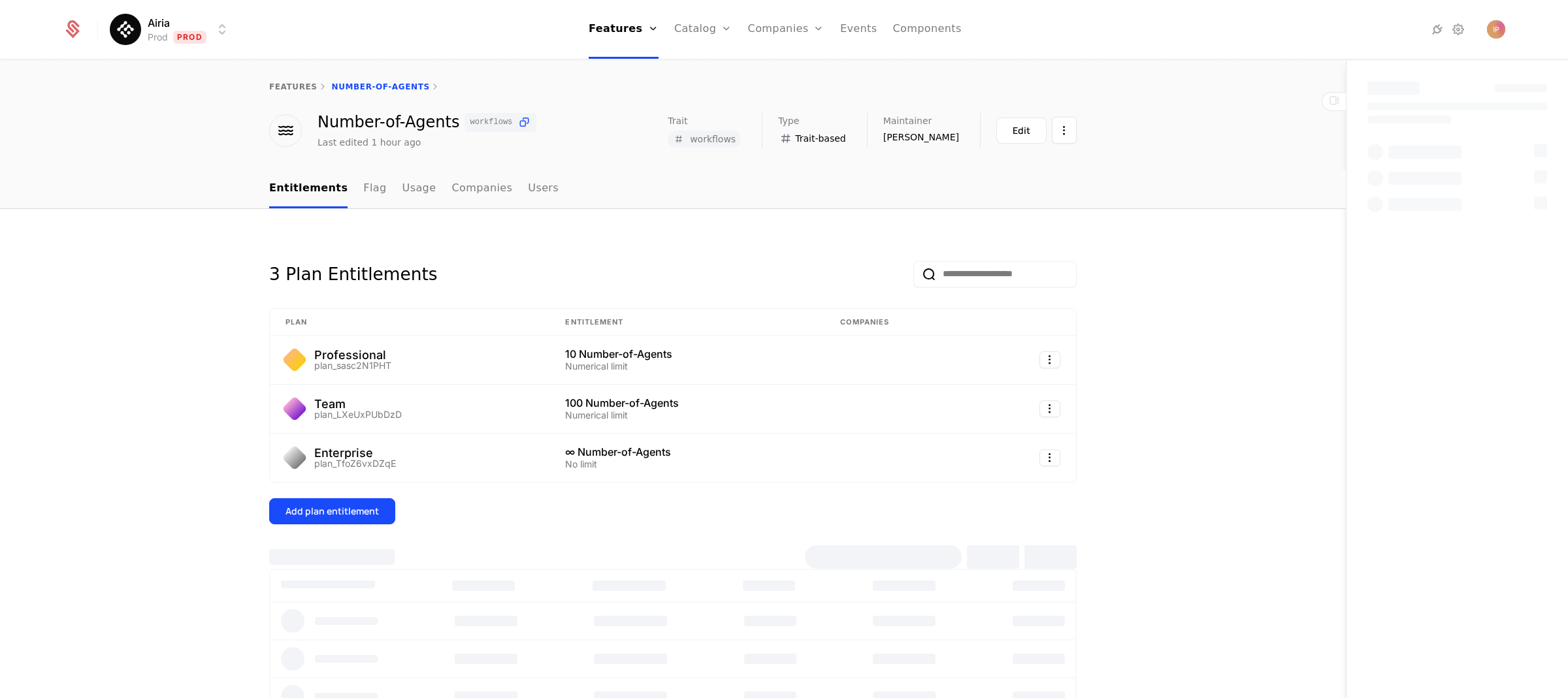
click at [180, 31] on html "Airia Prod Prod Features Features Flags Catalog Plans Add Ons Configuration Com…" at bounding box center [784, 349] width 1568 height 698
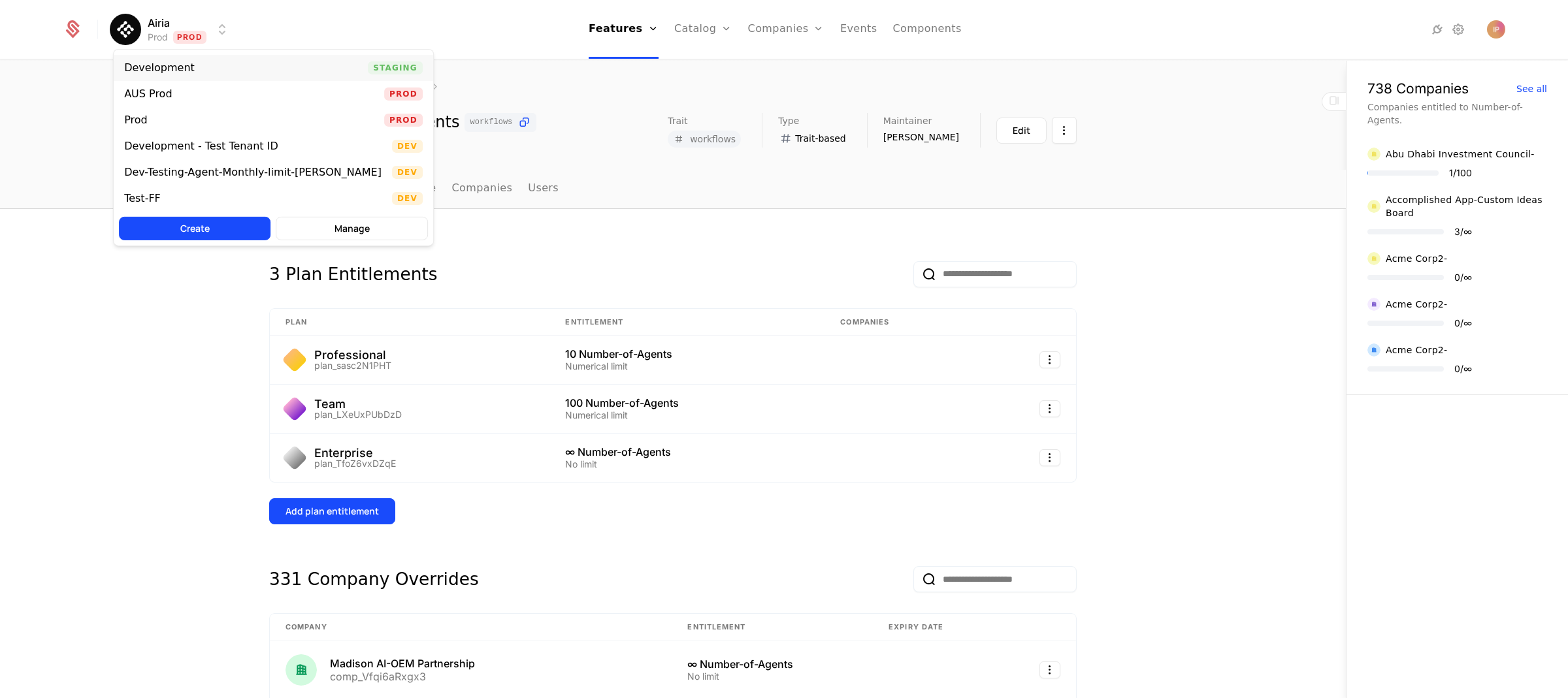
click at [192, 67] on div "Development" at bounding box center [164, 68] width 81 height 13
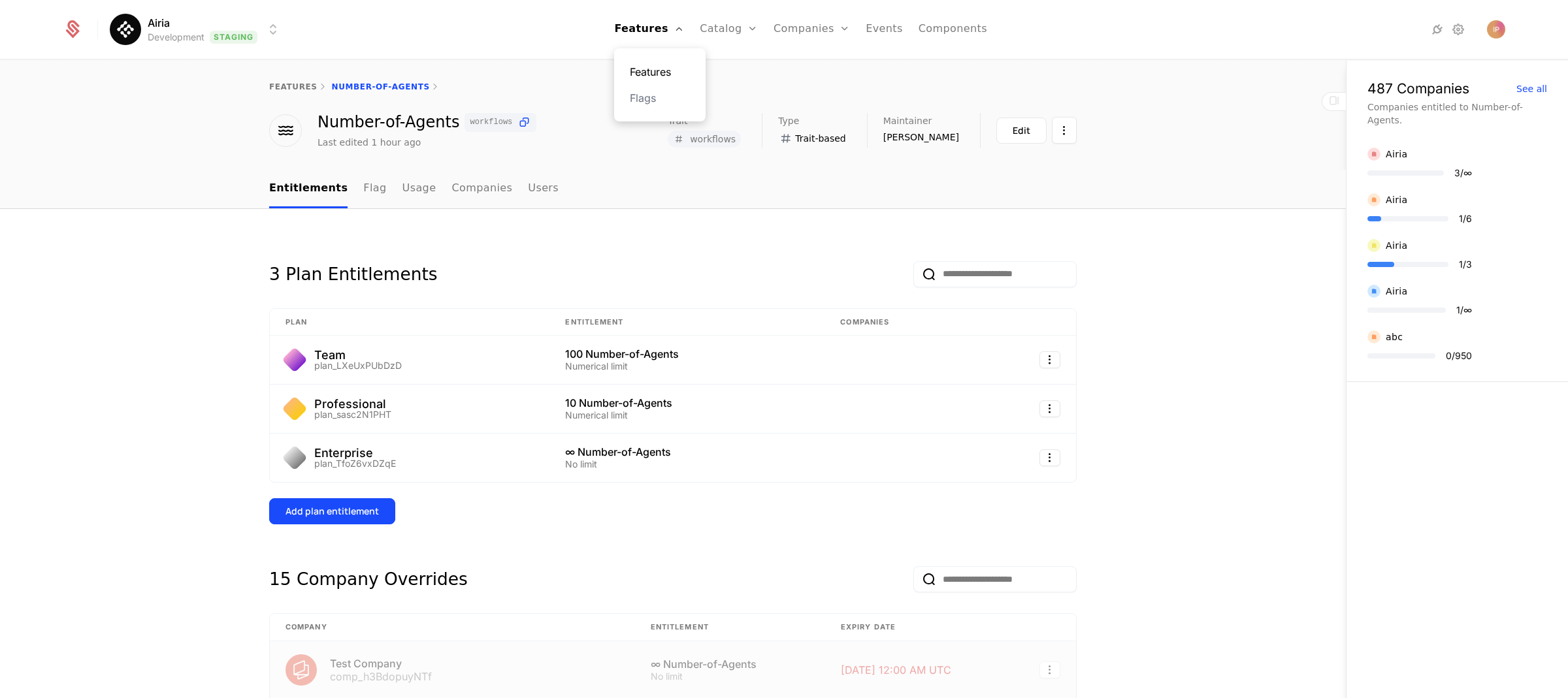
click at [660, 69] on link "Features" at bounding box center [660, 71] width 60 height 15
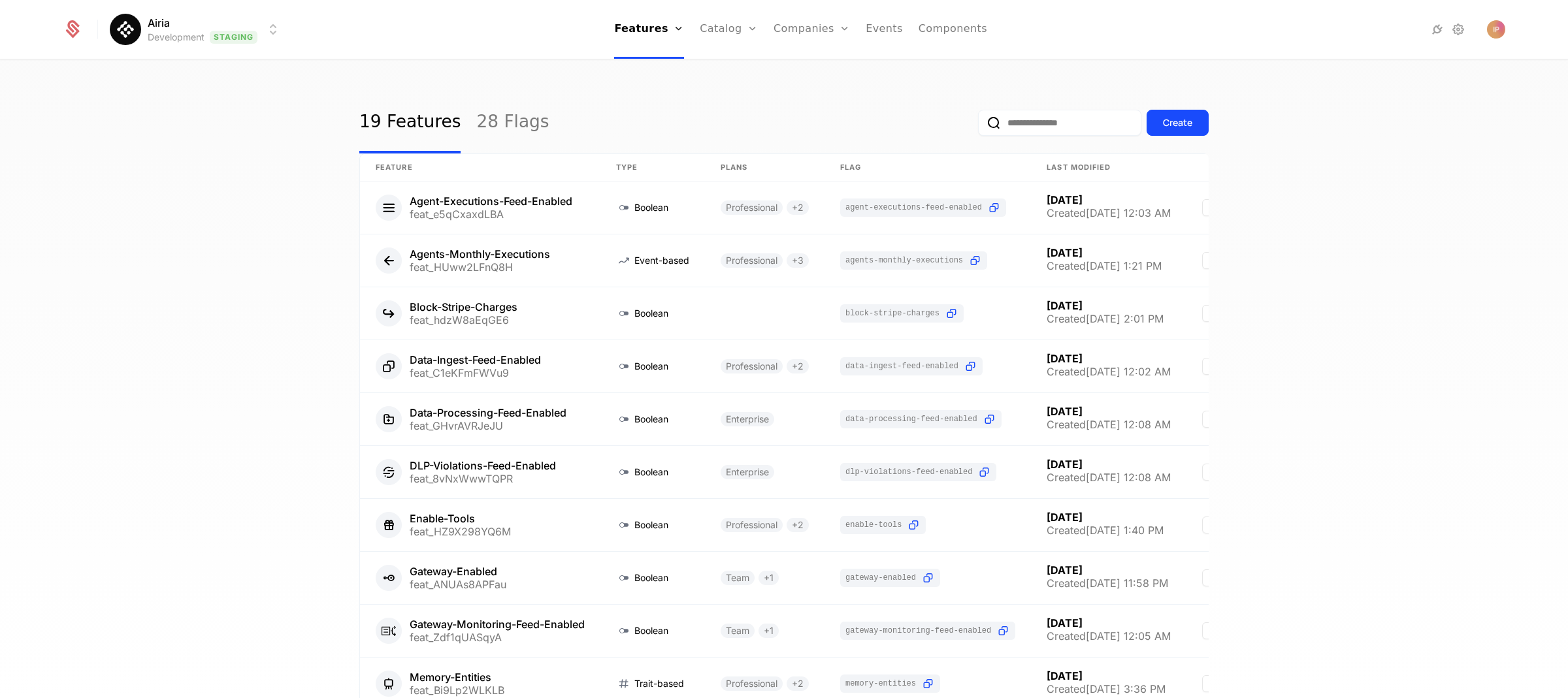
click at [1044, 122] on input "email" at bounding box center [1060, 122] width 163 height 26
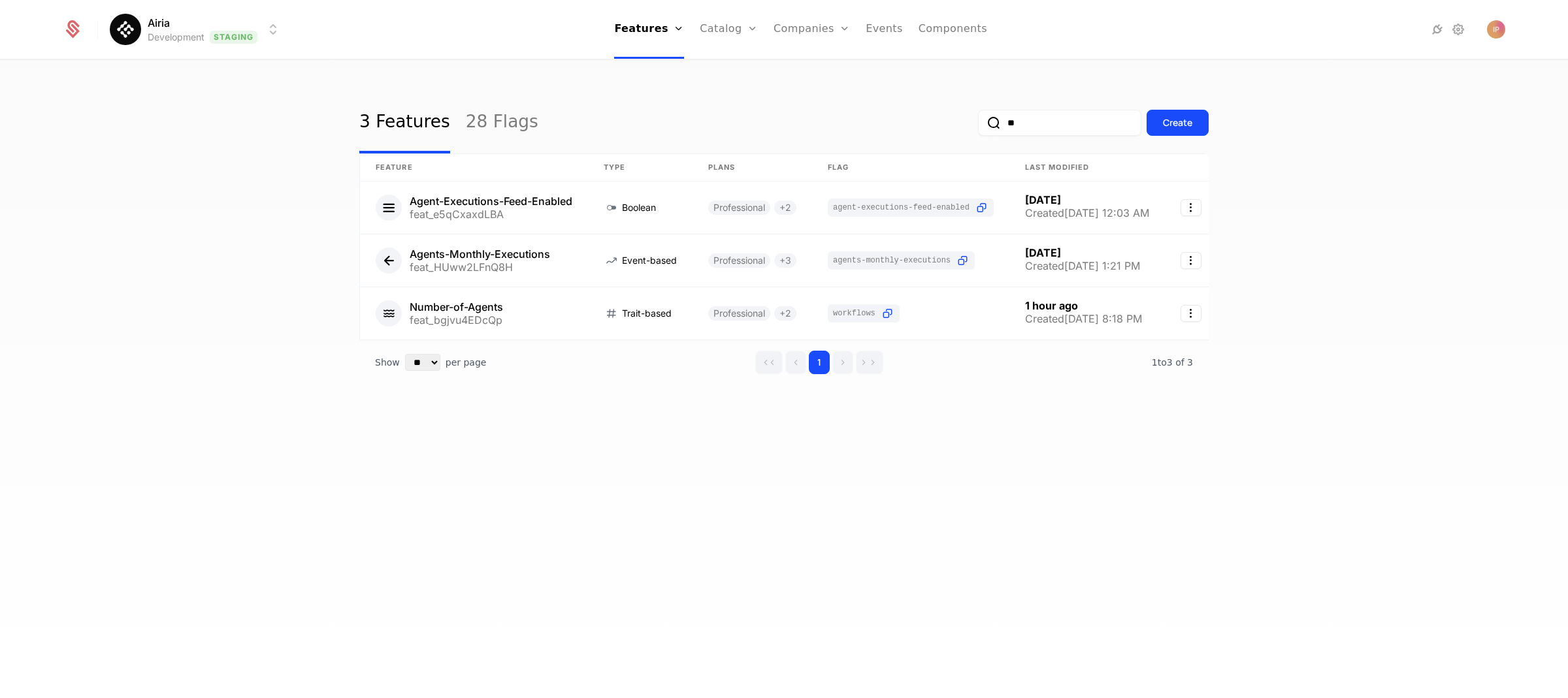
type input "*"
type input "*****"
click at [1189, 119] on div "Create" at bounding box center [1177, 123] width 29 height 13
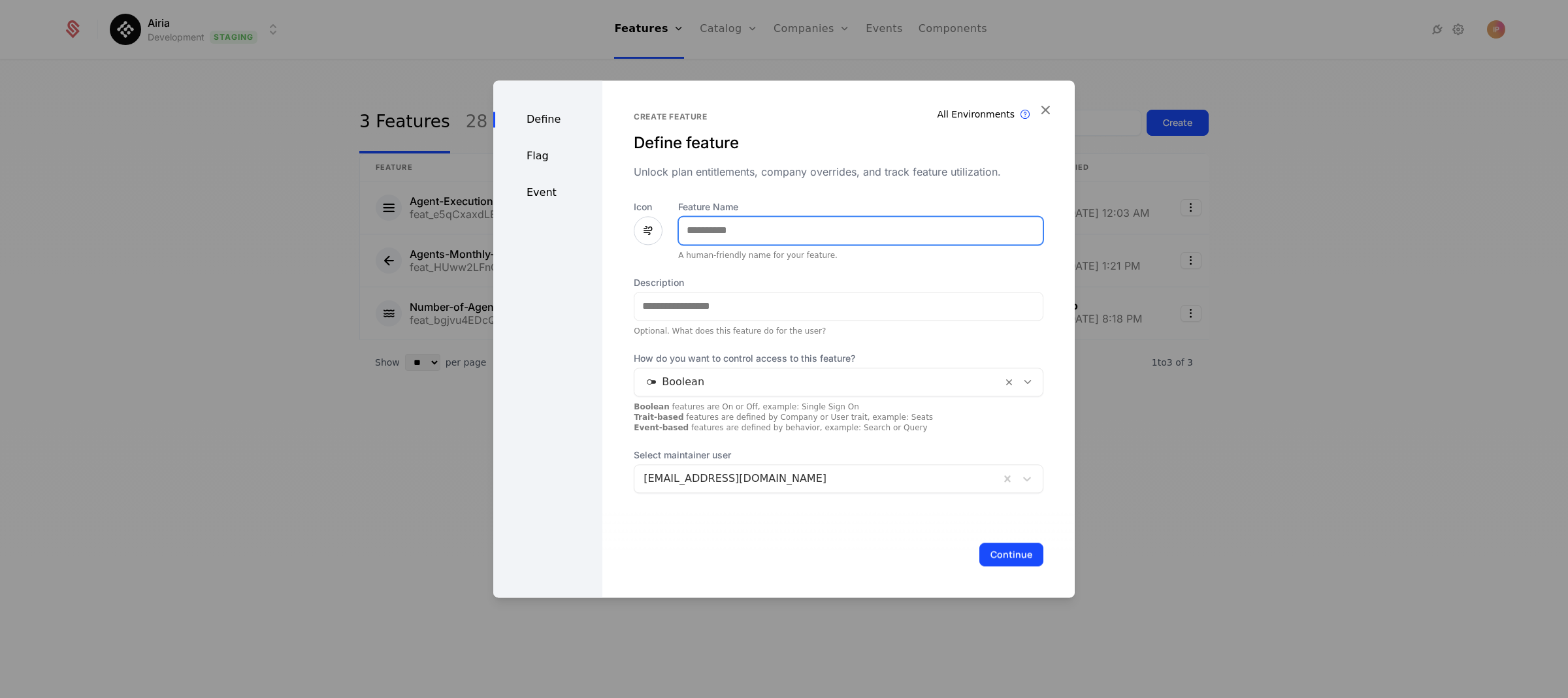
click at [716, 233] on input "Feature Name" at bounding box center [860, 230] width 364 height 27
paste input "**********"
click at [724, 234] on input "**********" at bounding box center [860, 230] width 364 height 27
click at [722, 232] on input "**********" at bounding box center [860, 230] width 364 height 27
click at [736, 230] on input "**********" at bounding box center [860, 230] width 364 height 27
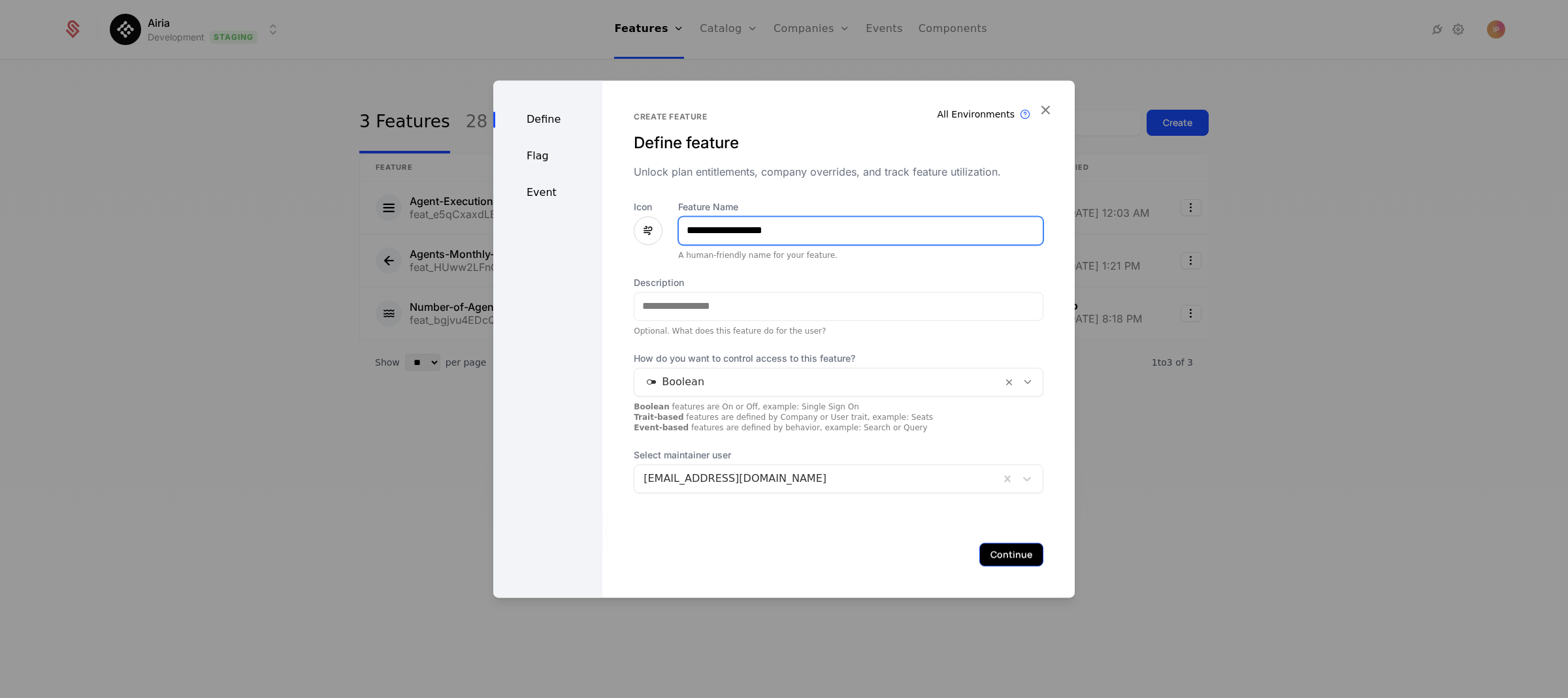
type input "**********"
click at [996, 559] on button "Continue" at bounding box center [1011, 554] width 64 height 23
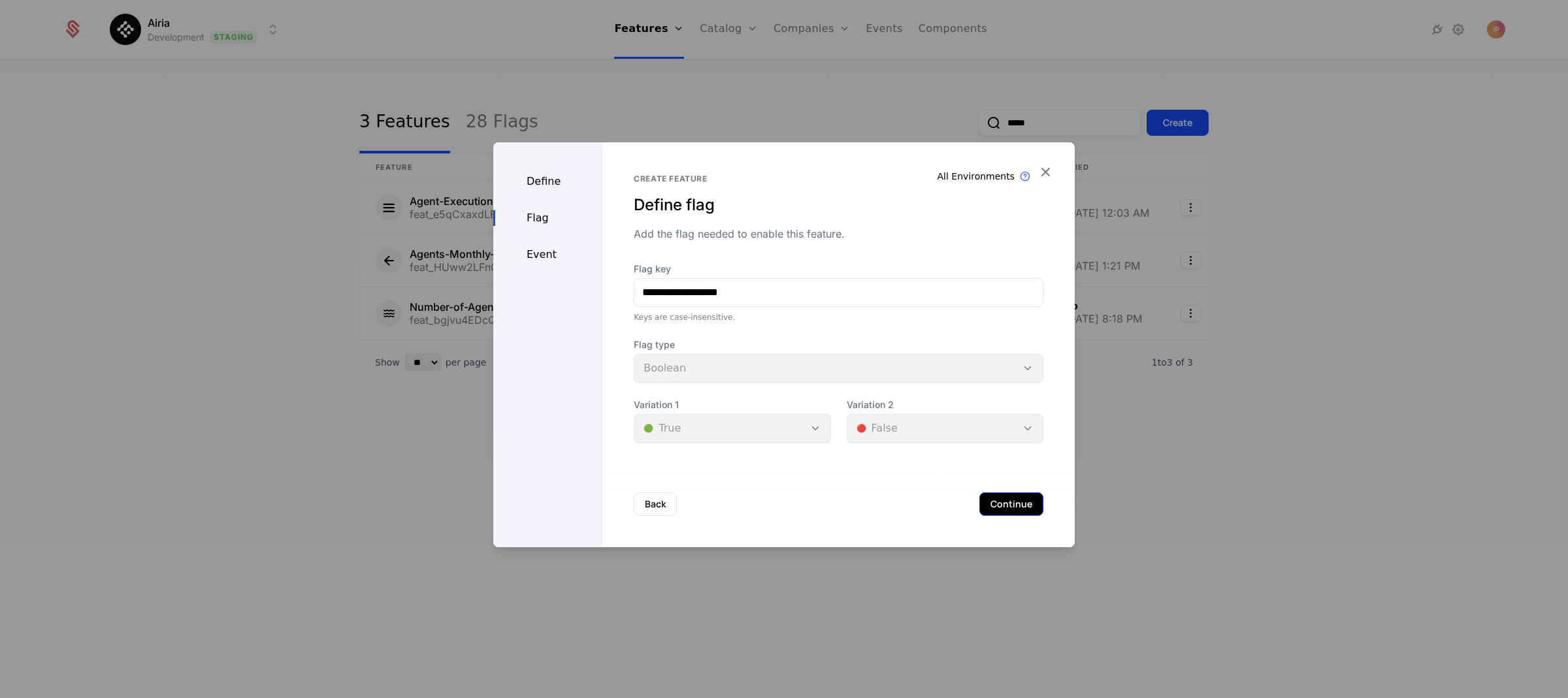
click at [1002, 511] on button "Continue" at bounding box center [1011, 504] width 64 height 23
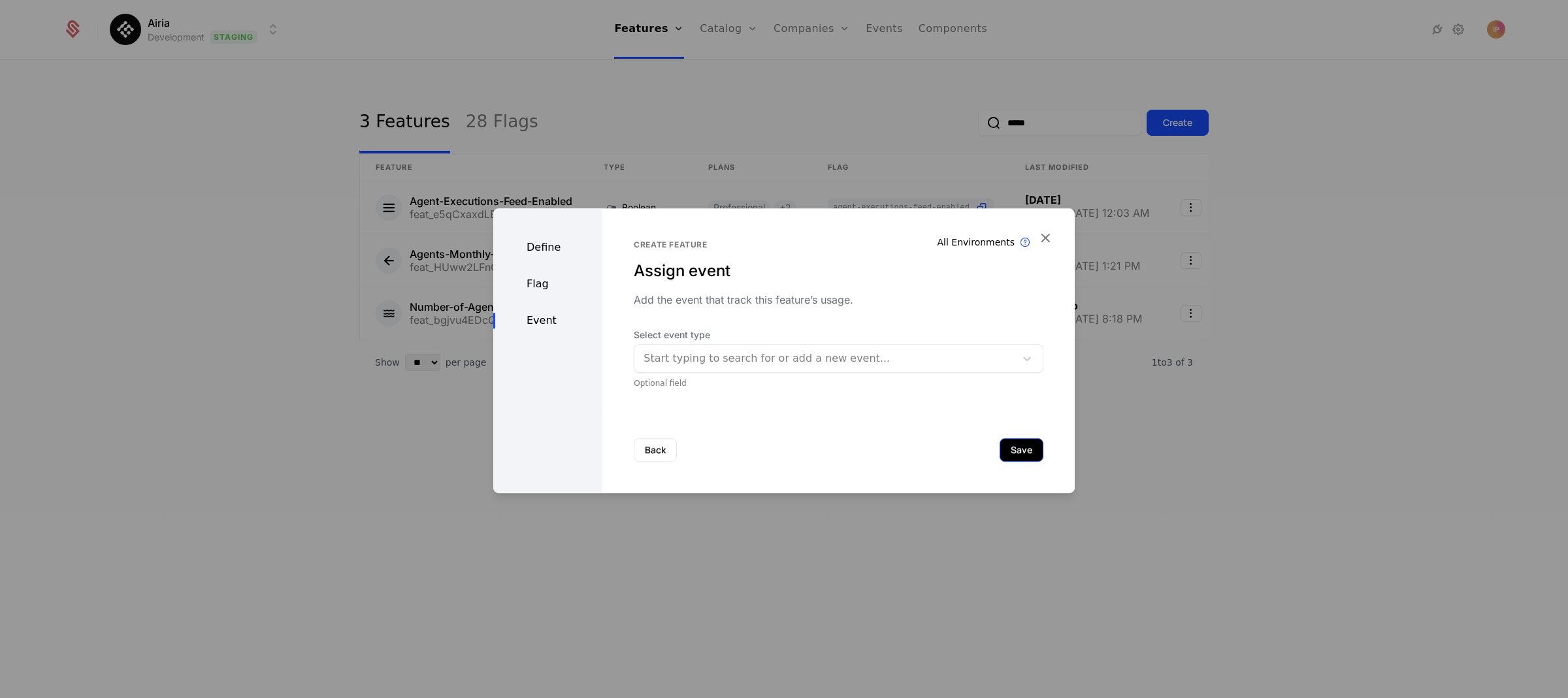
click at [1012, 454] on button "Save" at bounding box center [1022, 450] width 44 height 23
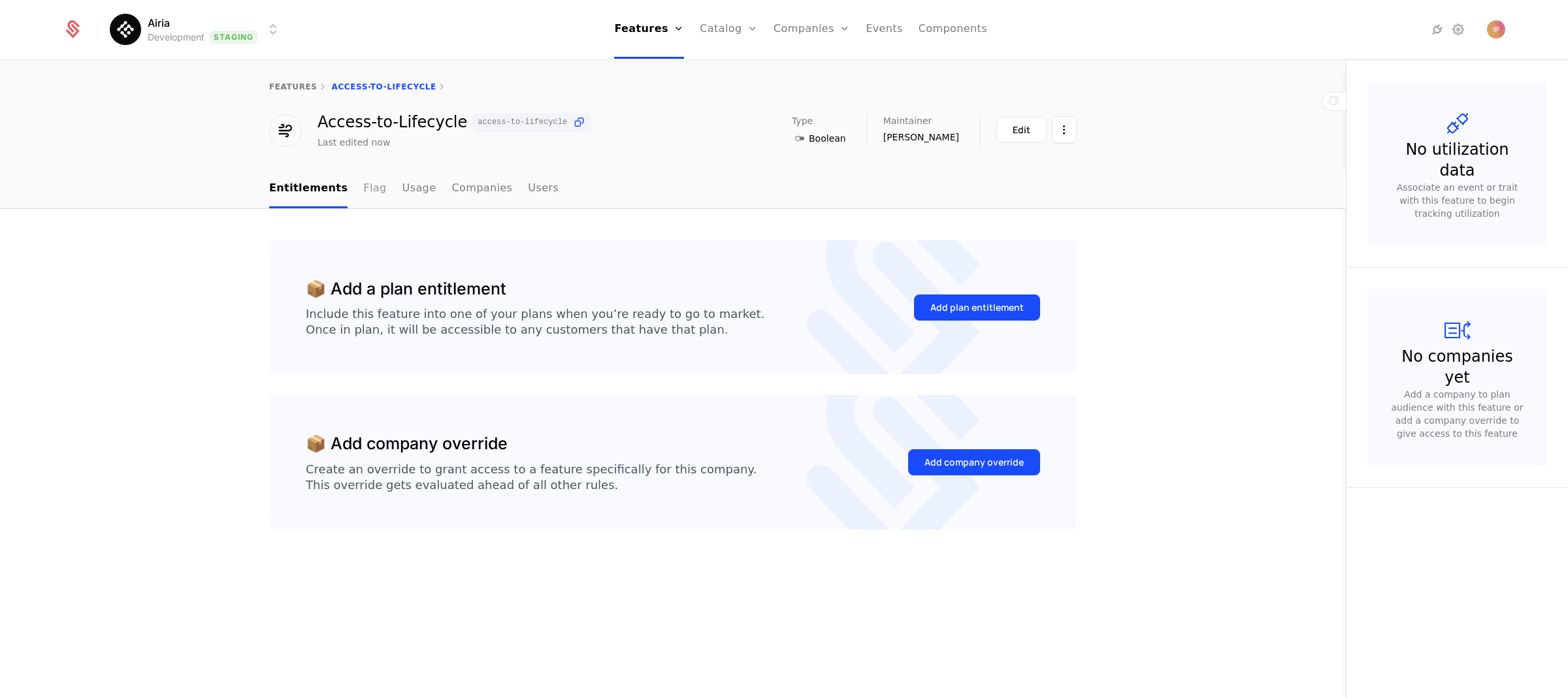
click at [363, 188] on link "Flag" at bounding box center [375, 189] width 23 height 39
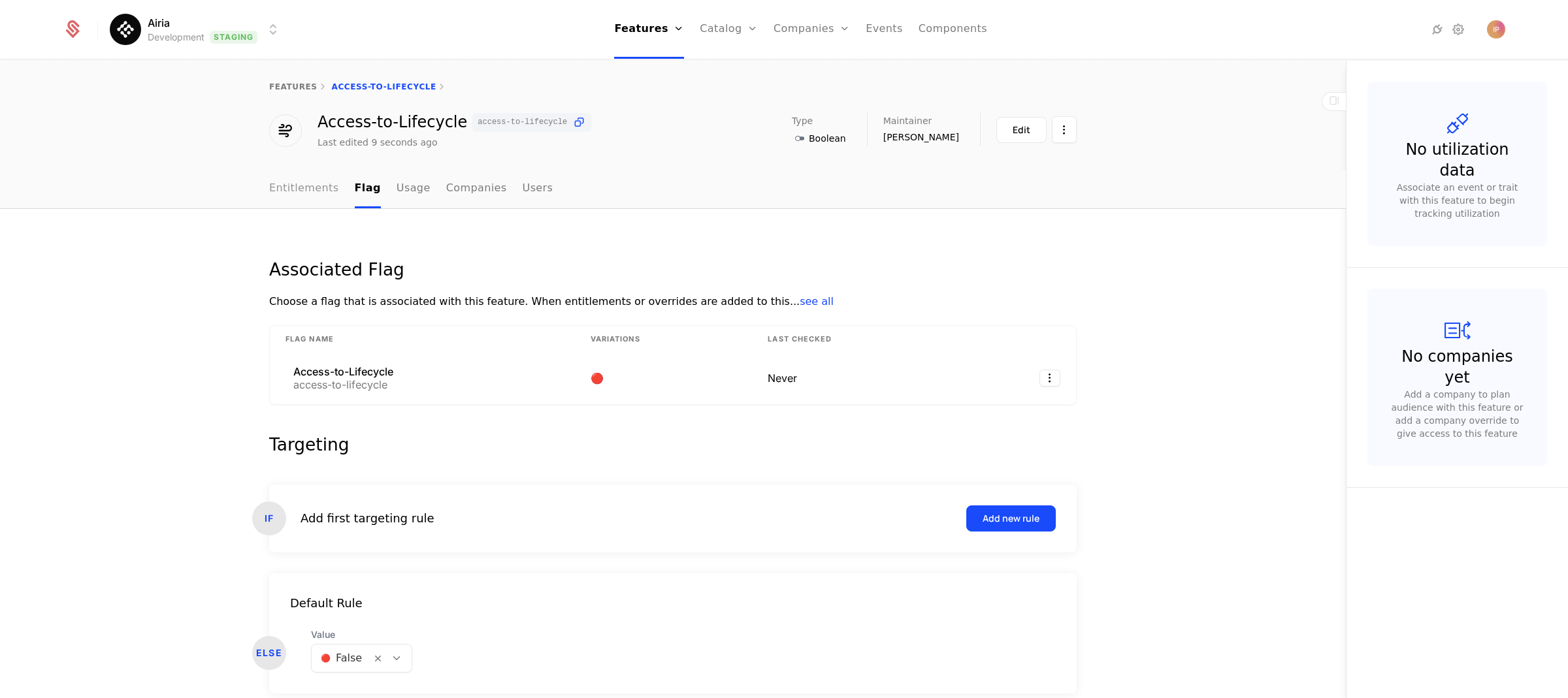
click at [307, 192] on link "Entitlements" at bounding box center [304, 189] width 70 height 39
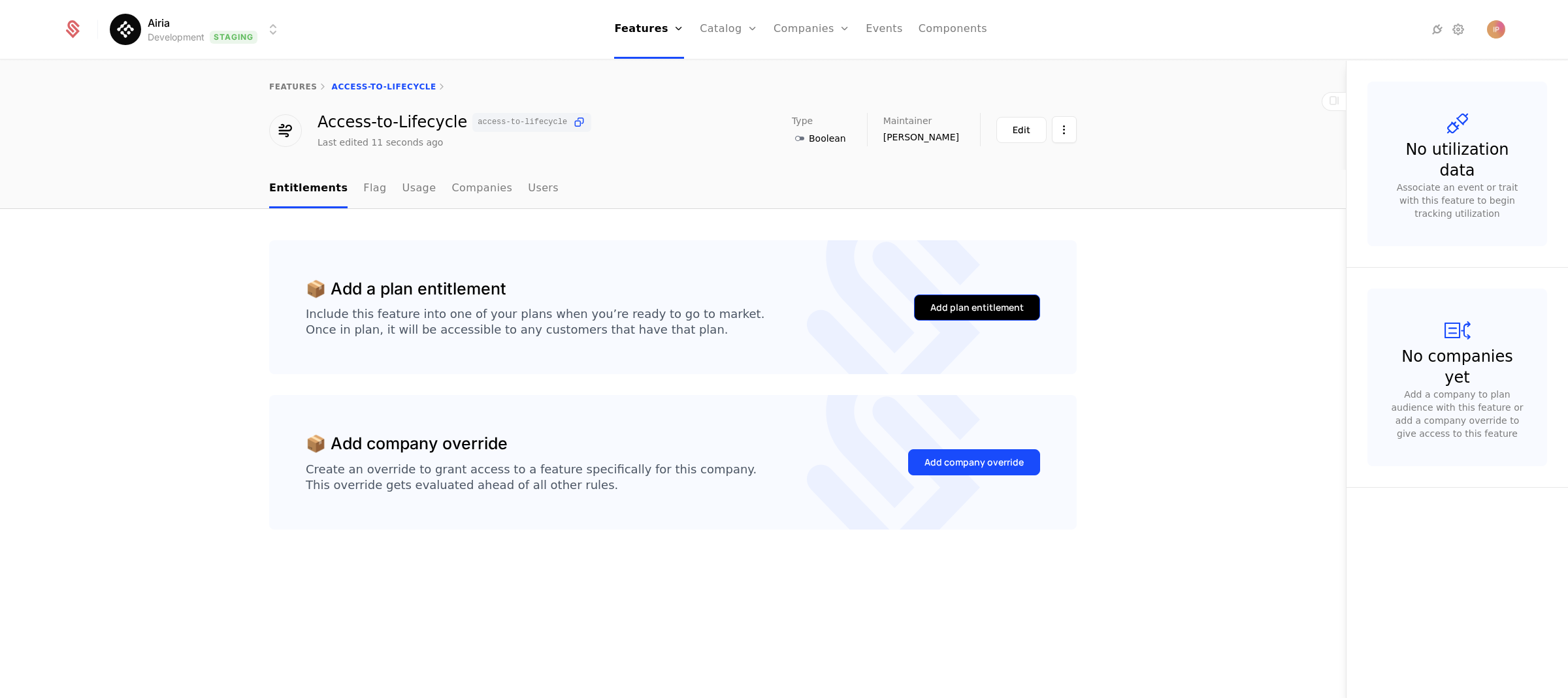
click at [995, 310] on div "Add plan entitlement" at bounding box center [977, 308] width 94 height 13
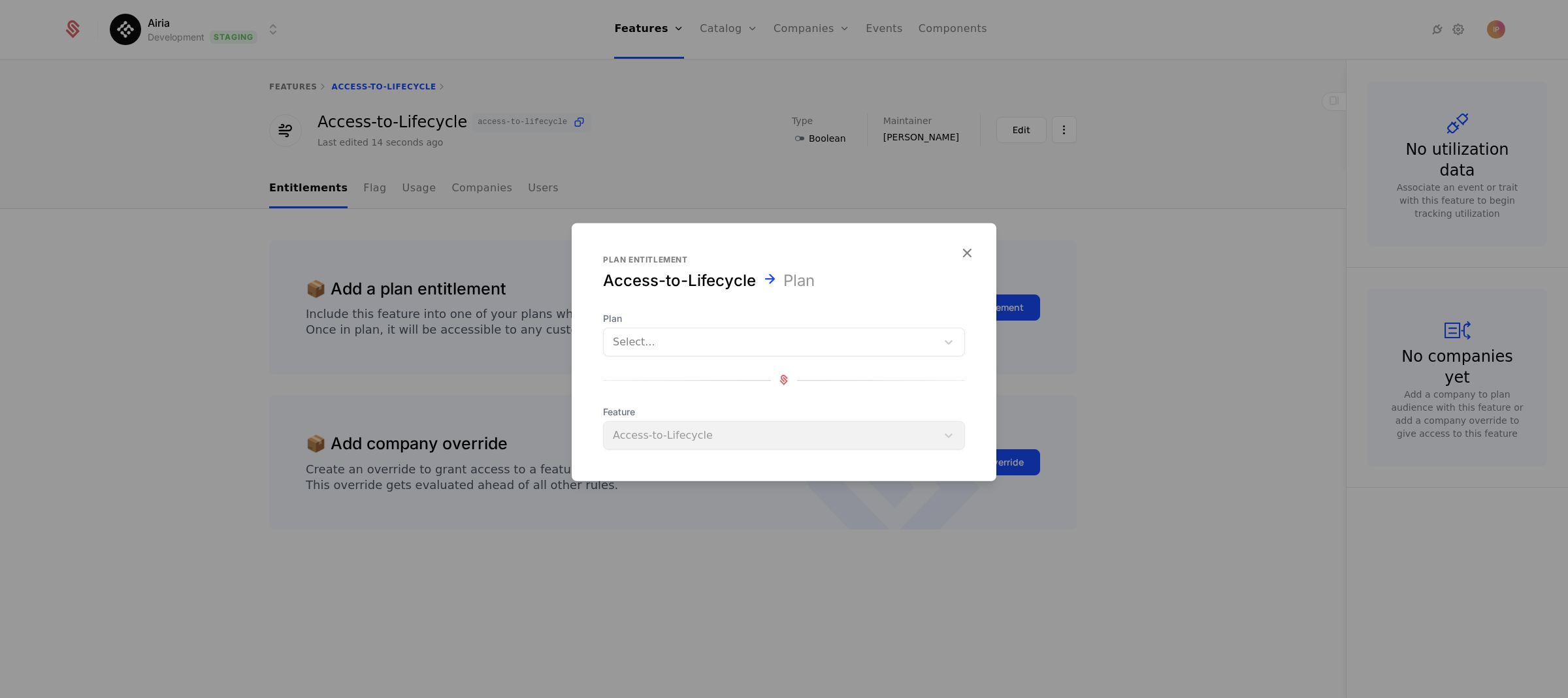
click at [901, 343] on div at bounding box center [770, 341] width 315 height 18
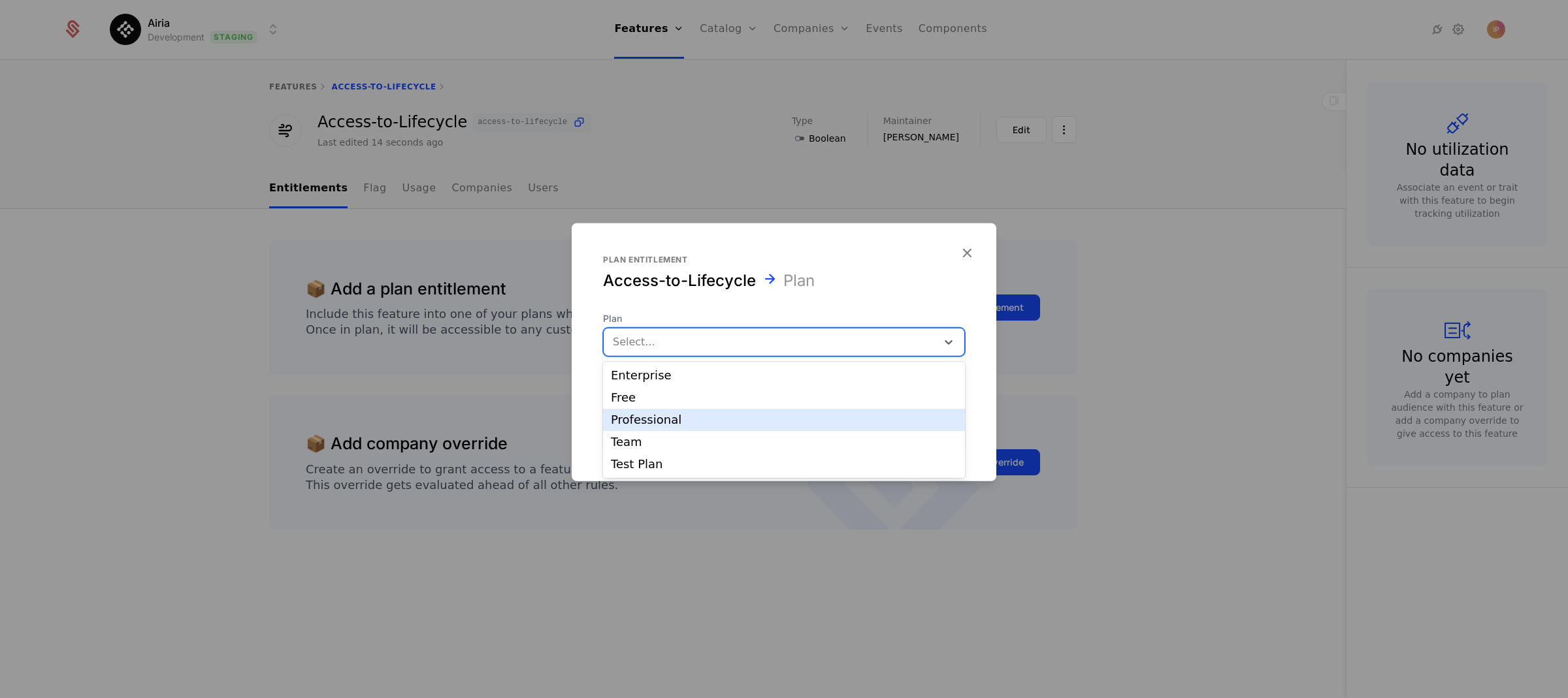
click at [749, 421] on div "Professional" at bounding box center [784, 420] width 346 height 12
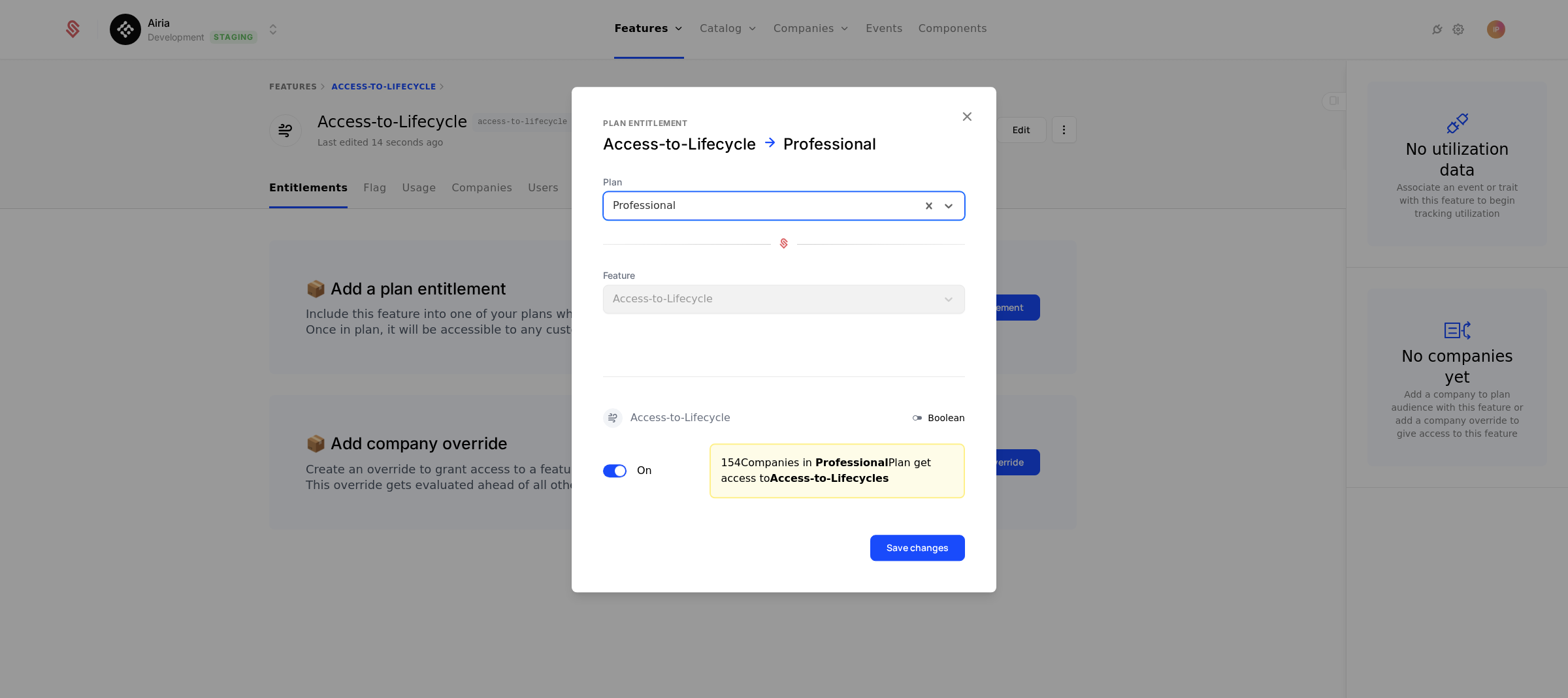
click at [615, 473] on span "button" at bounding box center [620, 471] width 11 height 11
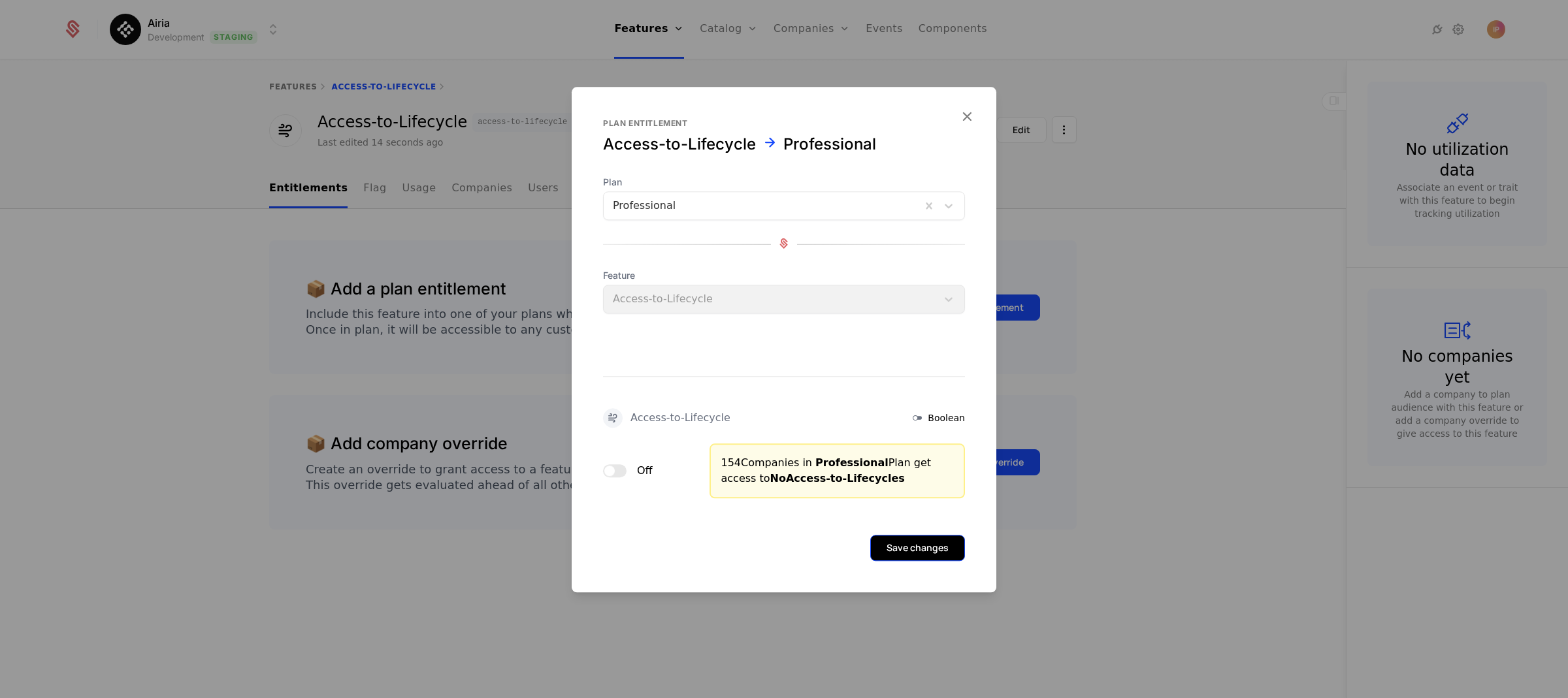
click at [922, 552] on button "Save changes" at bounding box center [917, 548] width 95 height 26
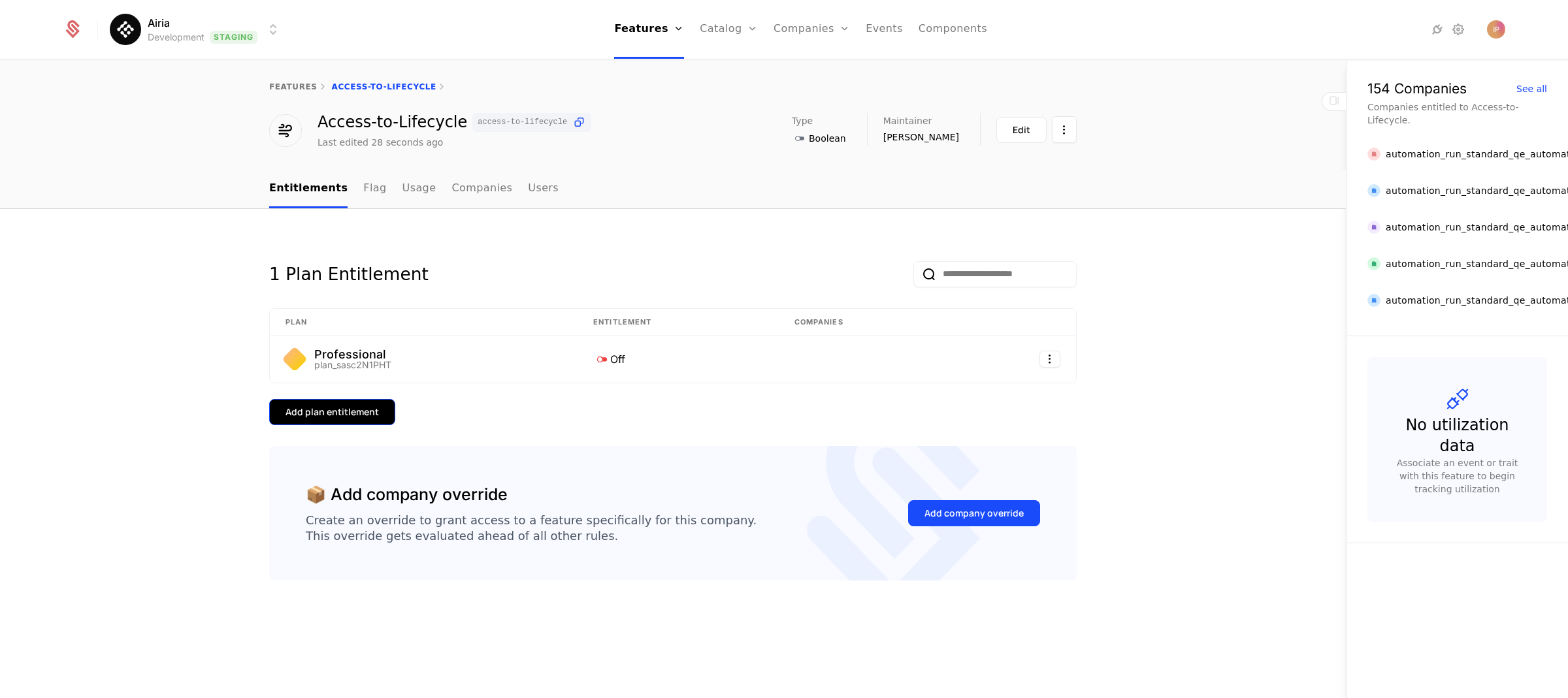
click at [371, 411] on div "Add plan entitlement" at bounding box center [332, 412] width 94 height 13
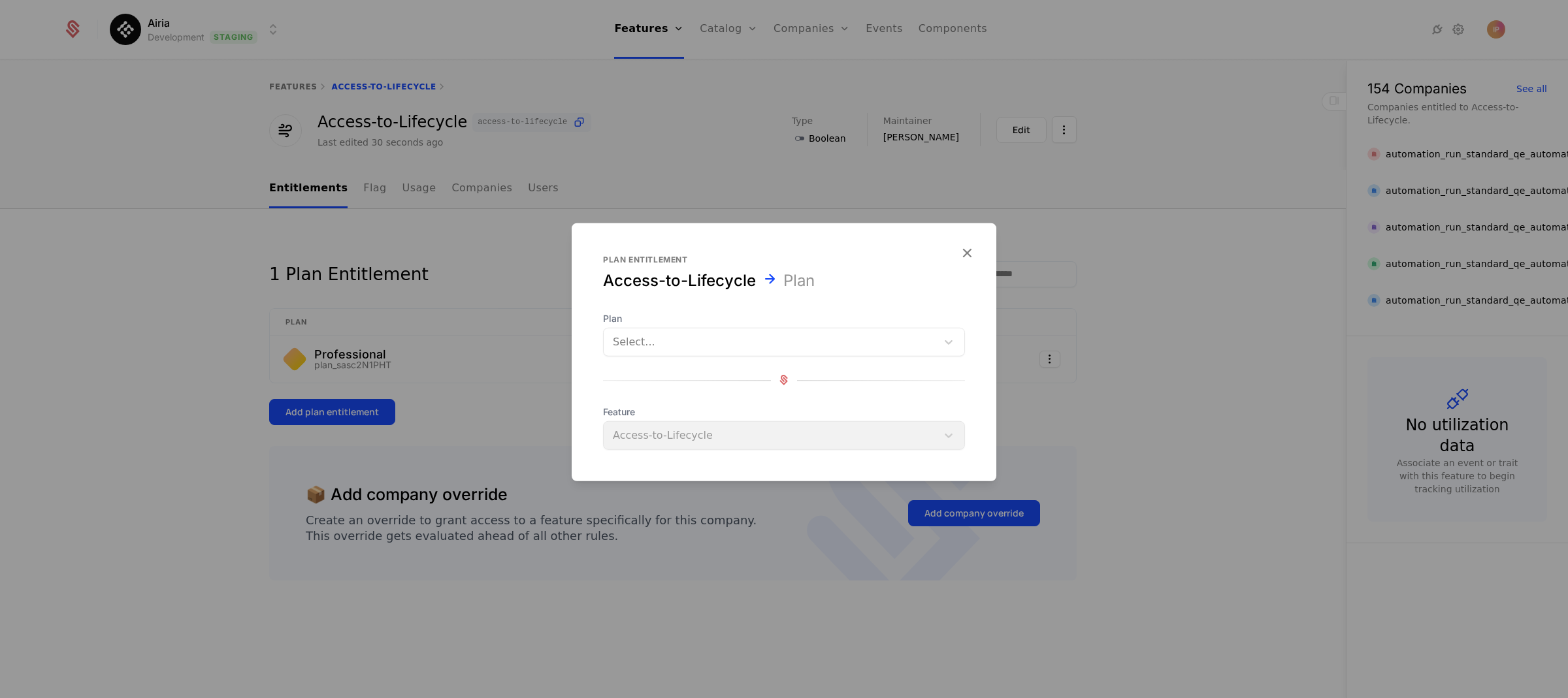
click at [737, 339] on div at bounding box center [770, 341] width 315 height 18
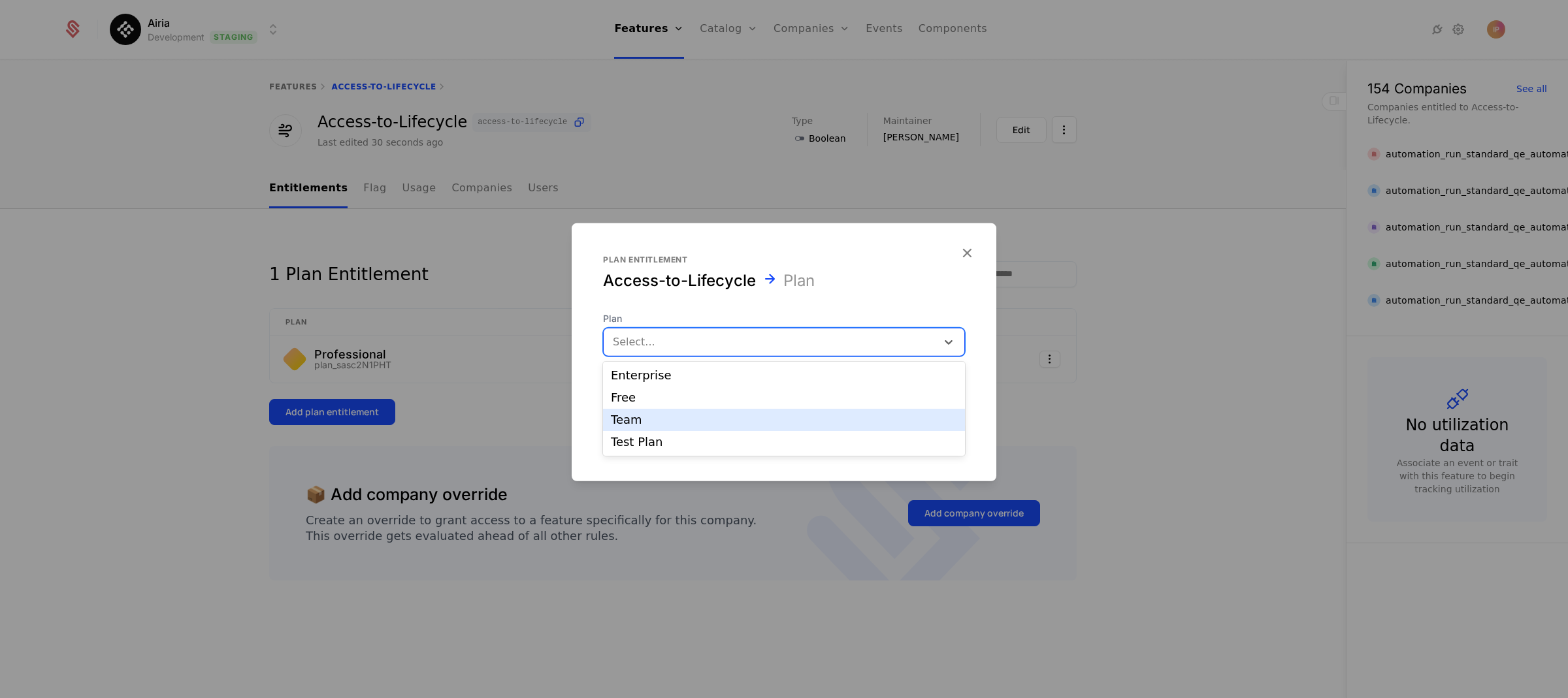
click at [701, 421] on div "Team" at bounding box center [784, 420] width 346 height 12
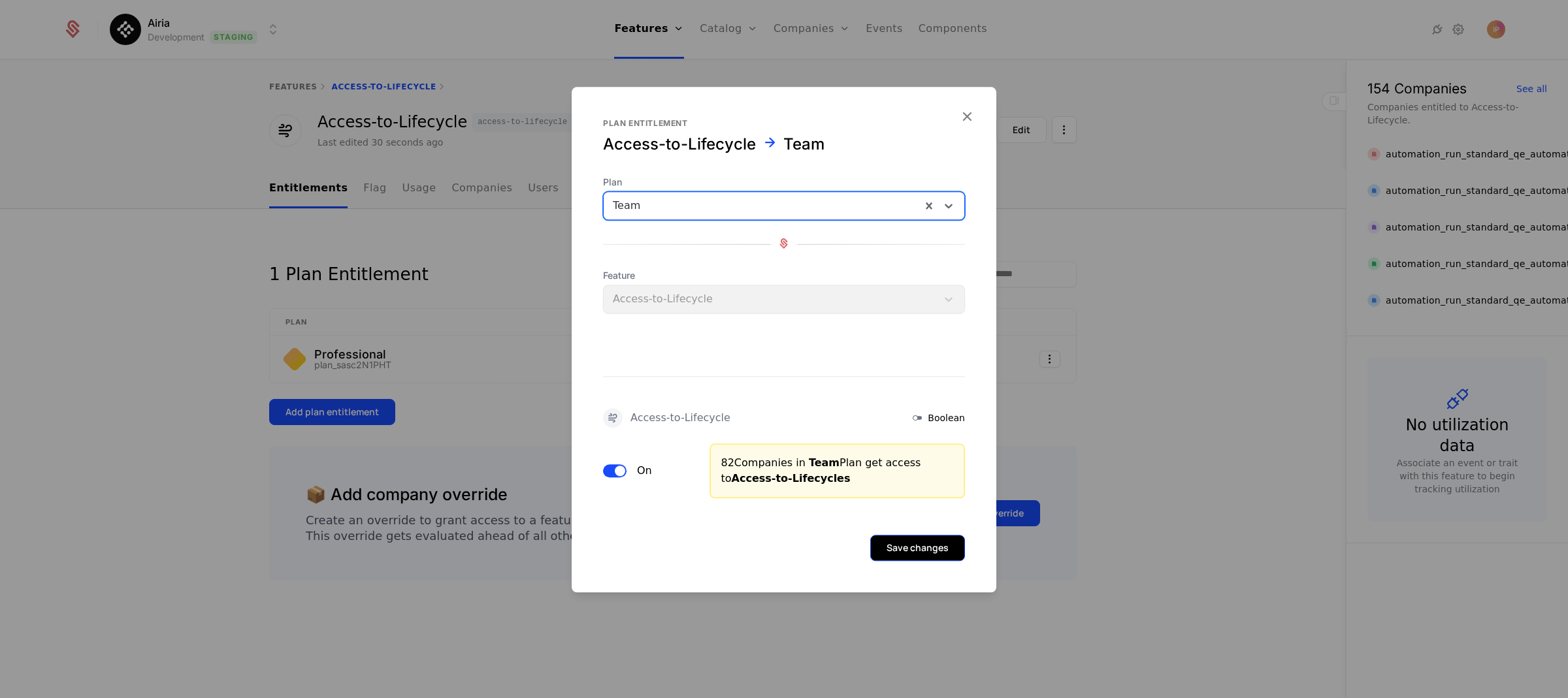
click at [905, 550] on button "Save changes" at bounding box center [917, 548] width 95 height 26
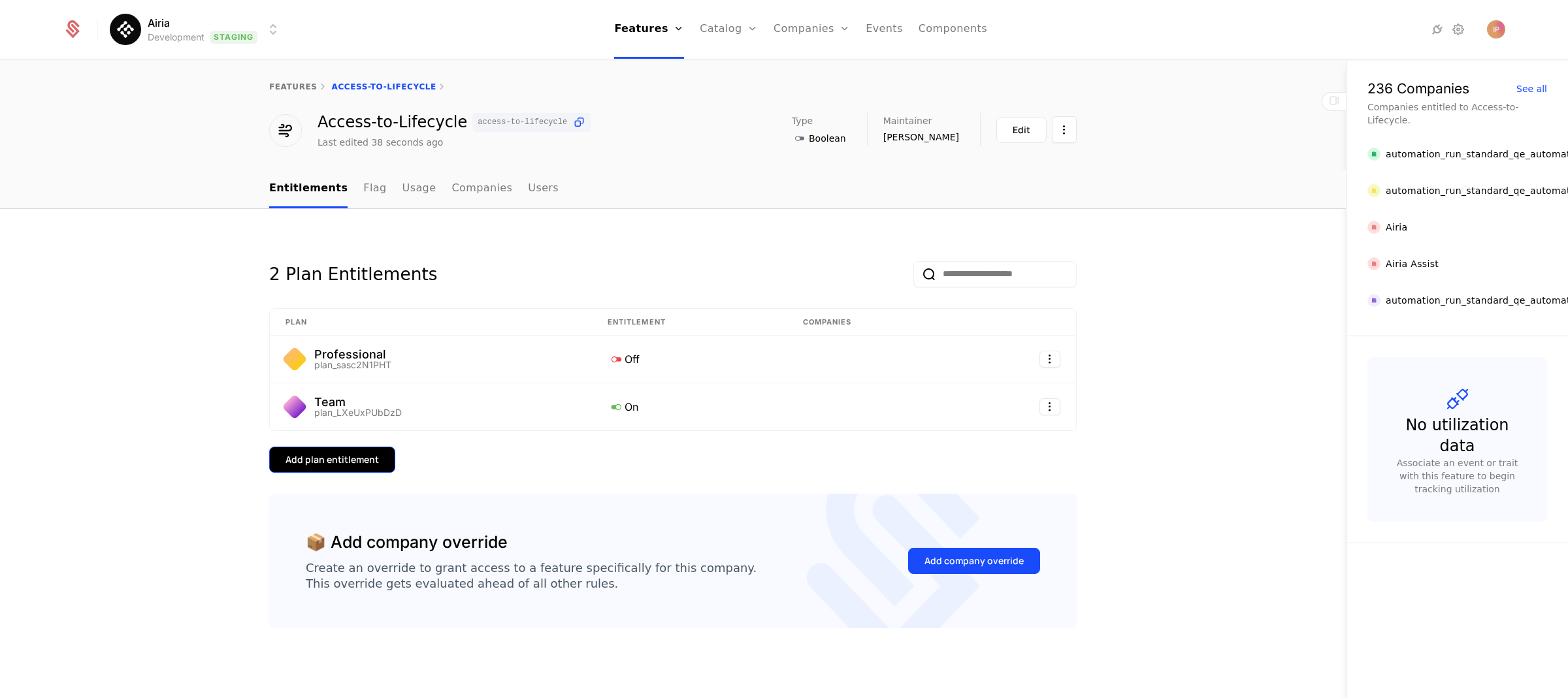
click at [366, 462] on div "Add plan entitlement" at bounding box center [332, 460] width 94 height 13
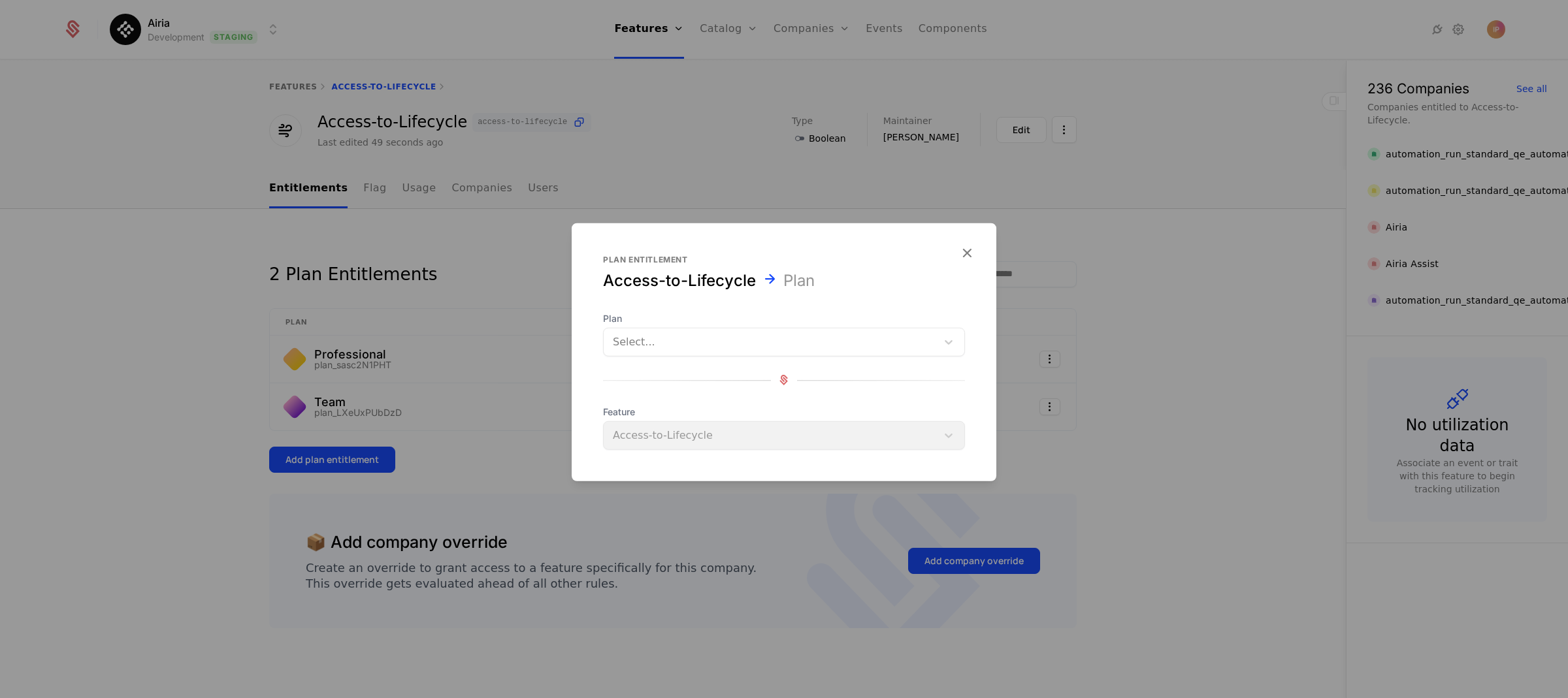
click at [681, 343] on div at bounding box center [770, 341] width 315 height 18
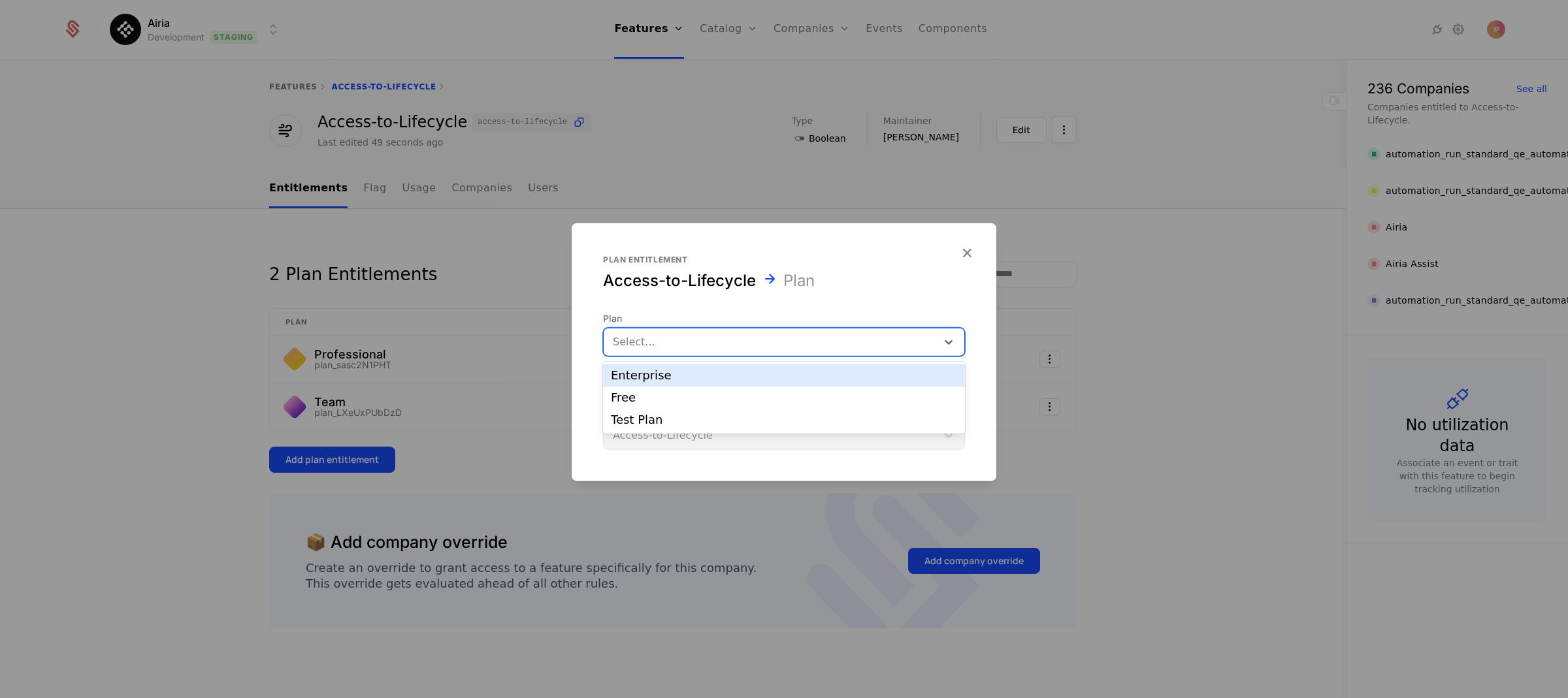
click at [675, 373] on div "Enterprise" at bounding box center [784, 375] width 346 height 12
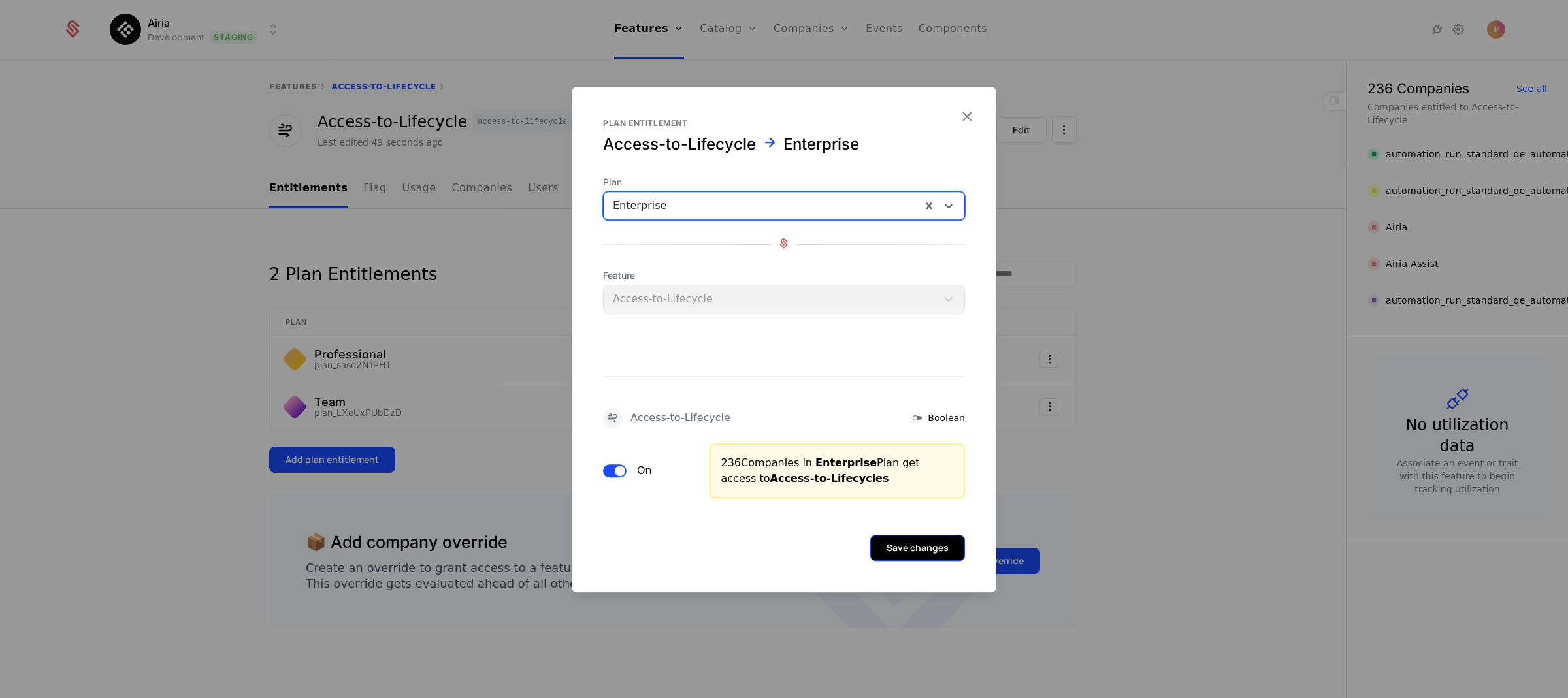
click at [885, 543] on button "Save changes" at bounding box center [917, 548] width 95 height 26
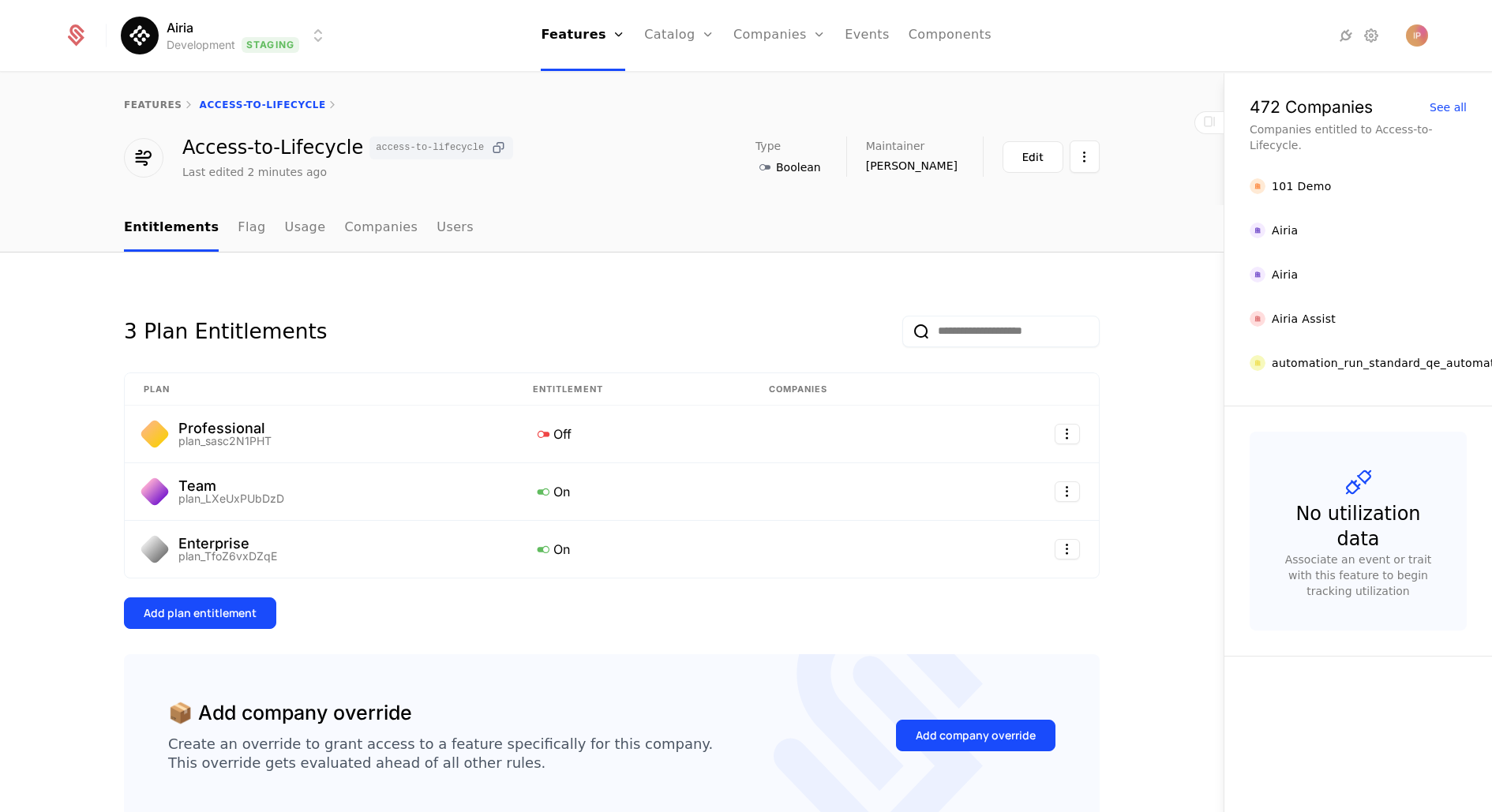
click at [493, 148] on icon at bounding box center [498, 148] width 17 height 17
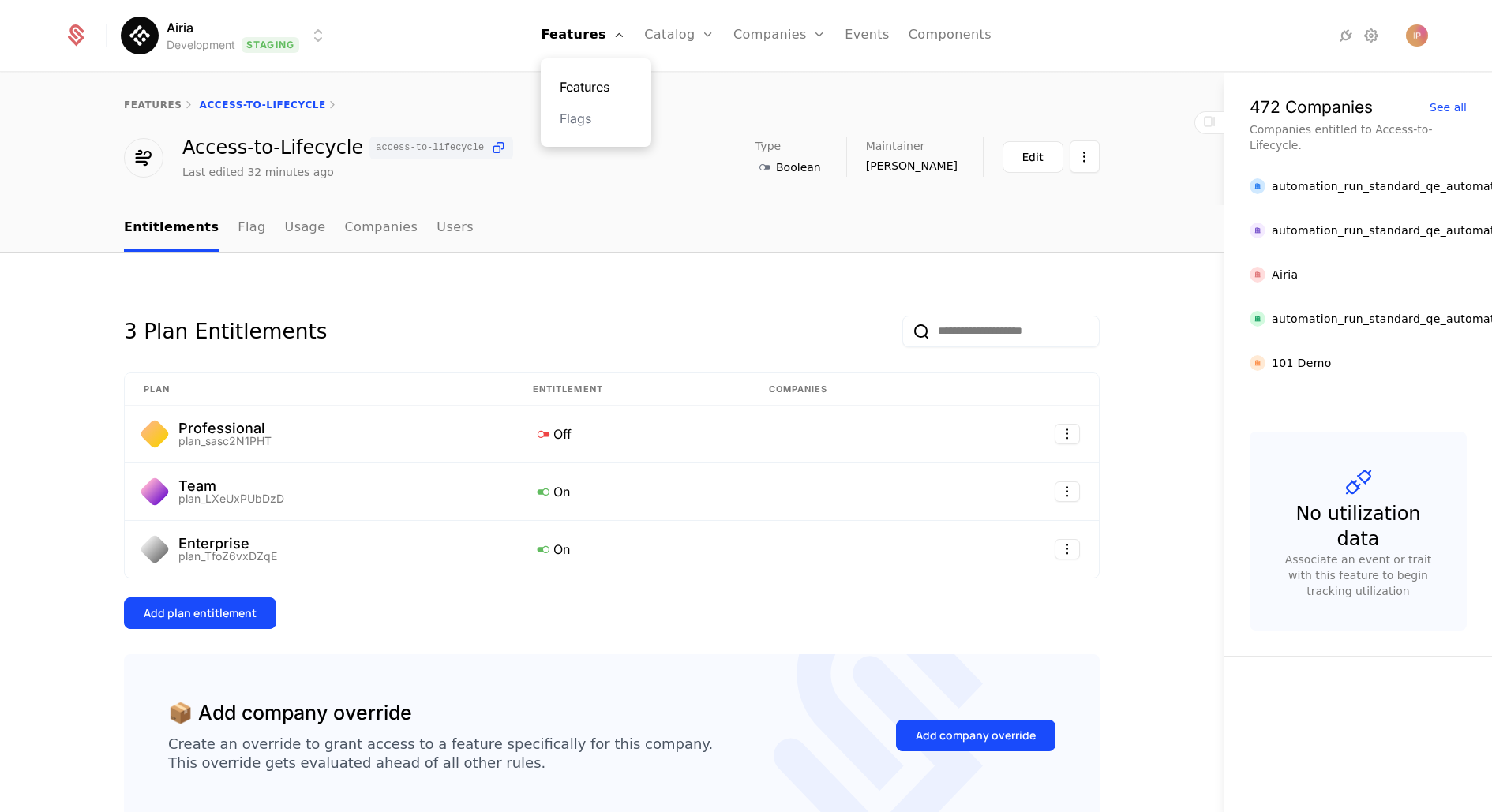
click at [603, 77] on link "Features" at bounding box center [596, 86] width 73 height 19
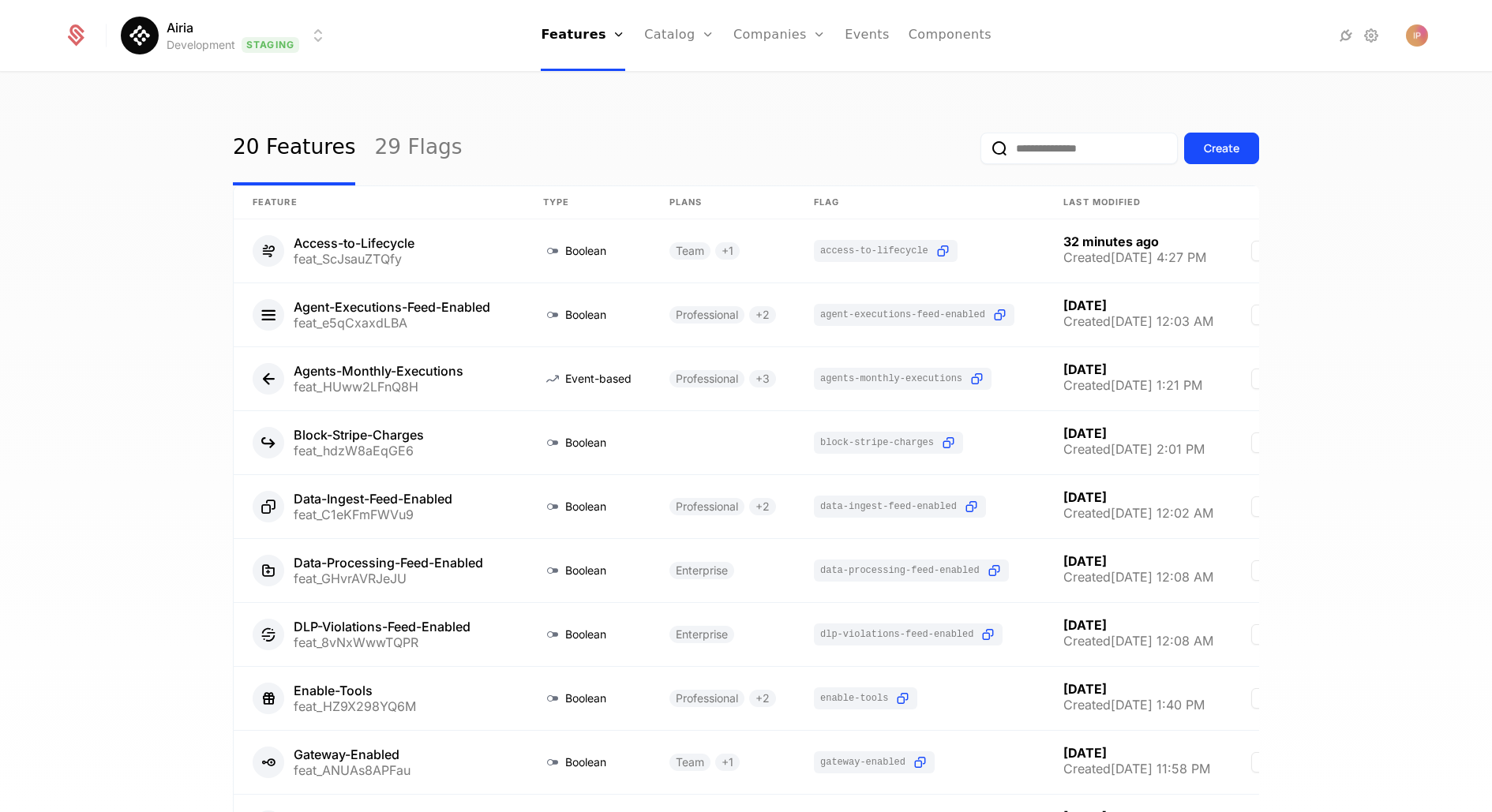
click at [1034, 148] on input "email" at bounding box center [1079, 148] width 197 height 31
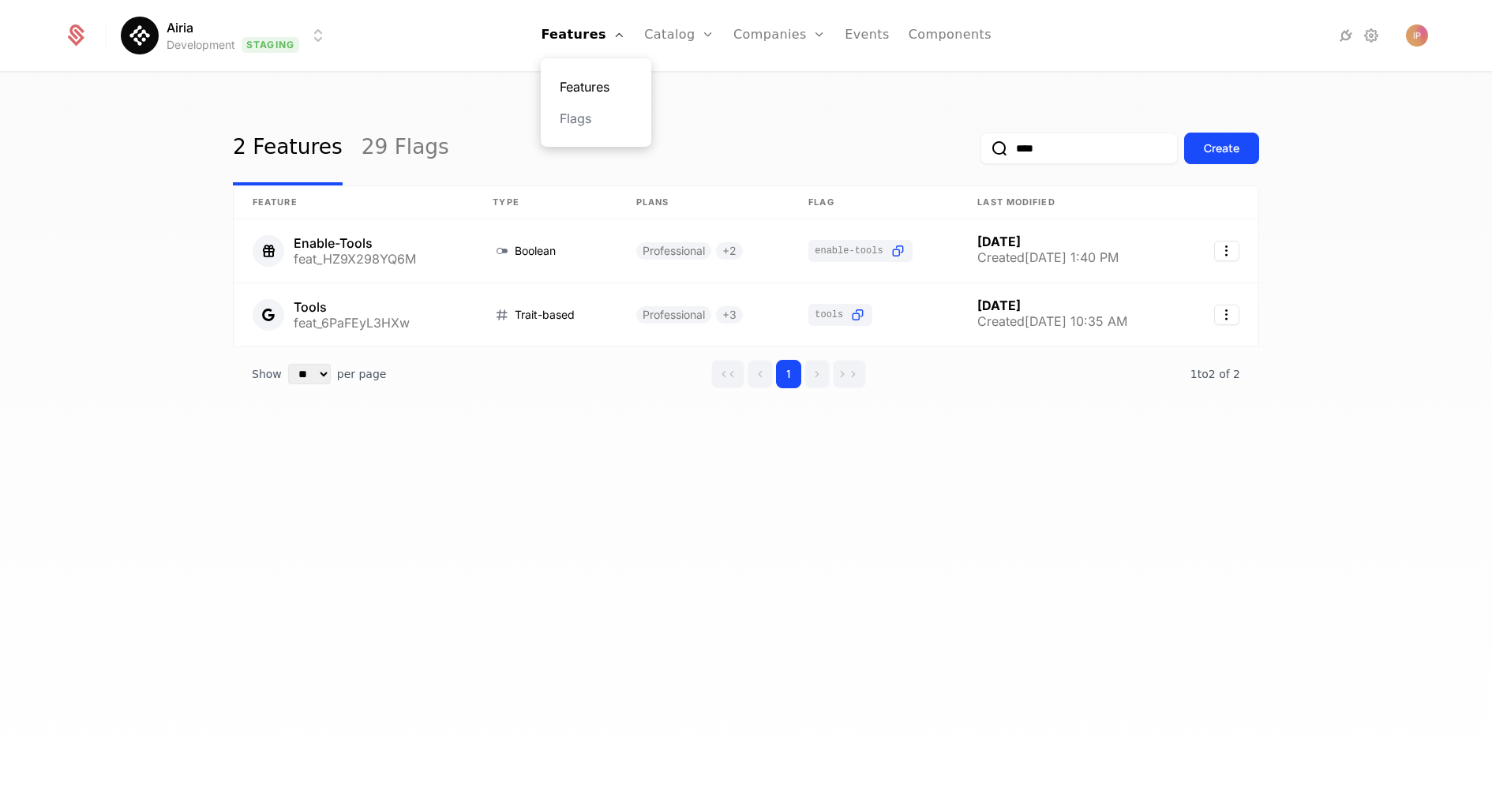
click at [614, 85] on link "Features" at bounding box center [596, 86] width 73 height 19
click at [1045, 144] on input "****" at bounding box center [1079, 148] width 197 height 31
type input "*"
